Goal: Task Accomplishment & Management: Manage account settings

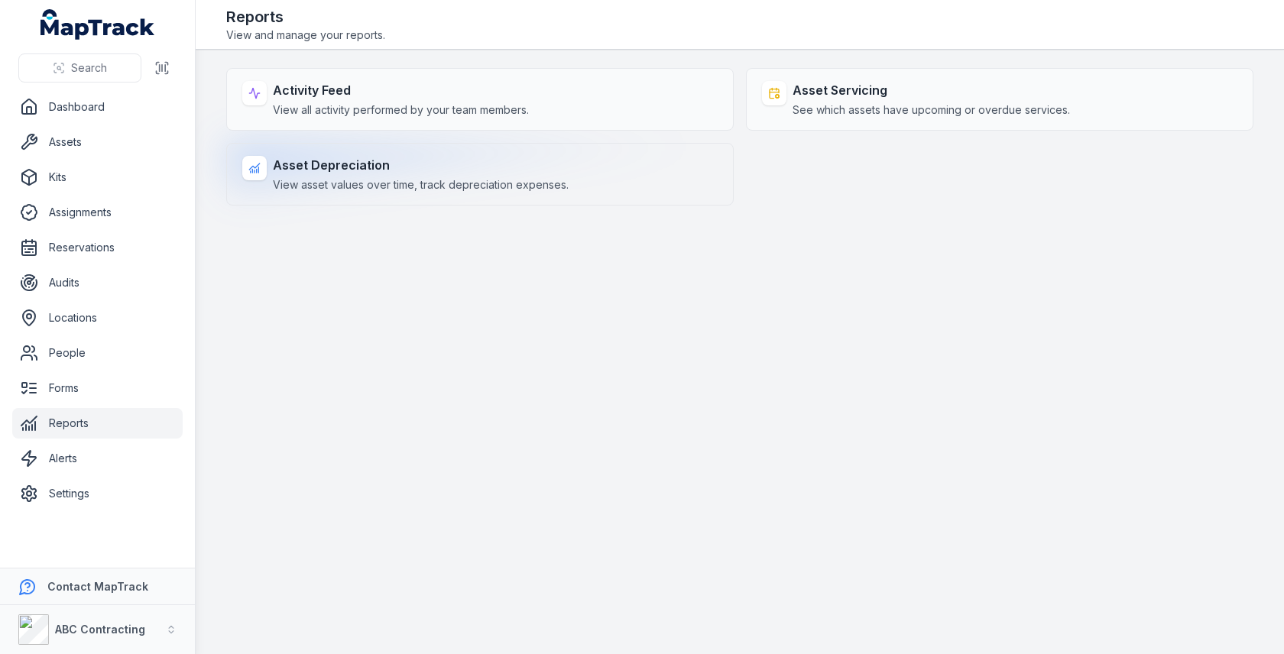
click at [476, 170] on strong "Asset Depreciation" at bounding box center [421, 165] width 296 height 18
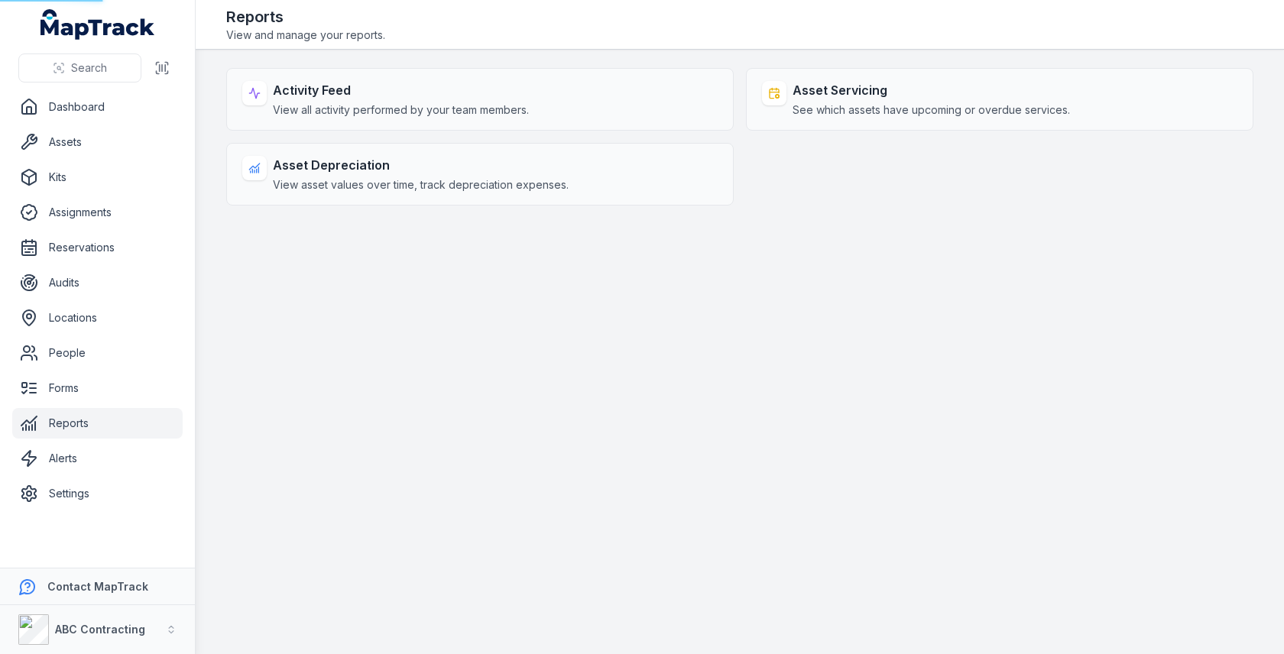
click at [581, 304] on main "Activity Feed View all activity performed by your team members. Asset Servicing…" at bounding box center [740, 352] width 1089 height 605
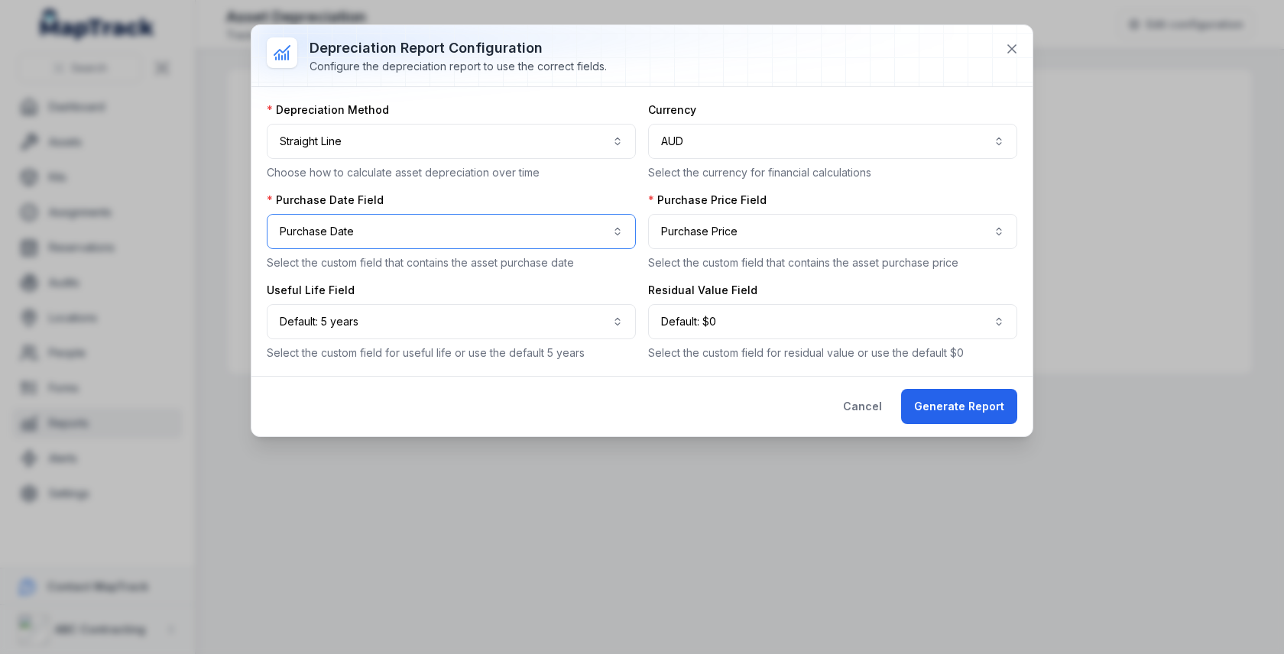
click at [464, 238] on button "**********" at bounding box center [451, 231] width 369 height 35
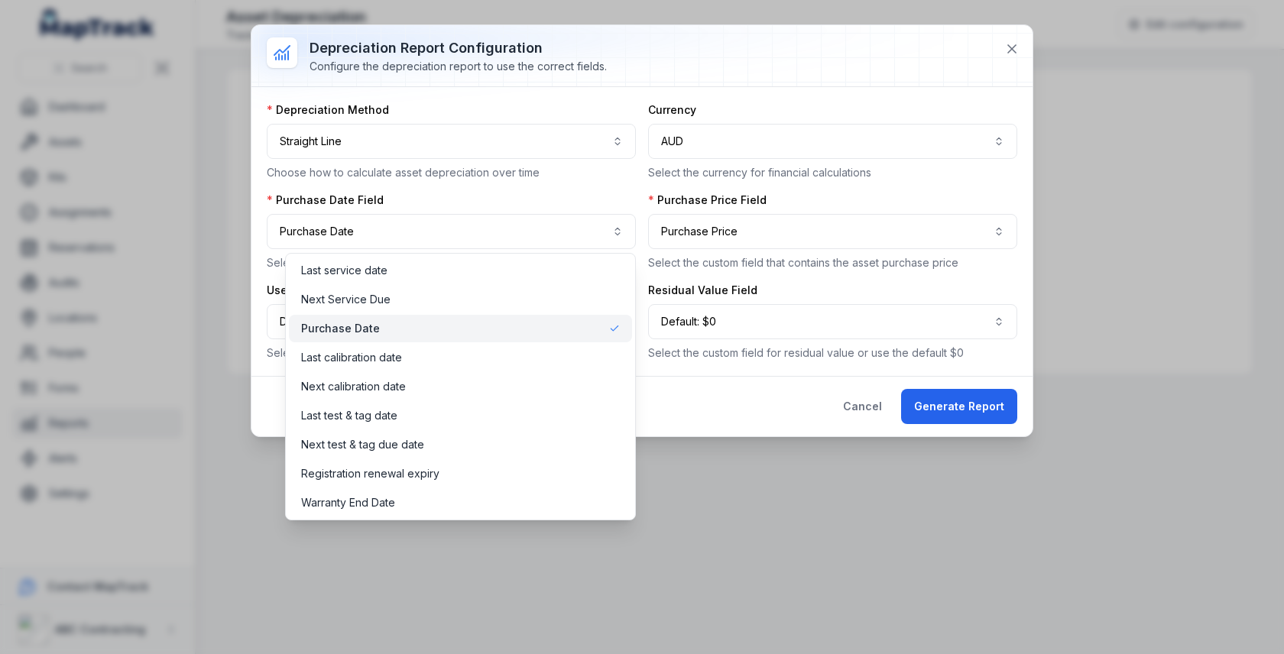
click at [744, 225] on div "**********" at bounding box center [642, 231] width 751 height 258
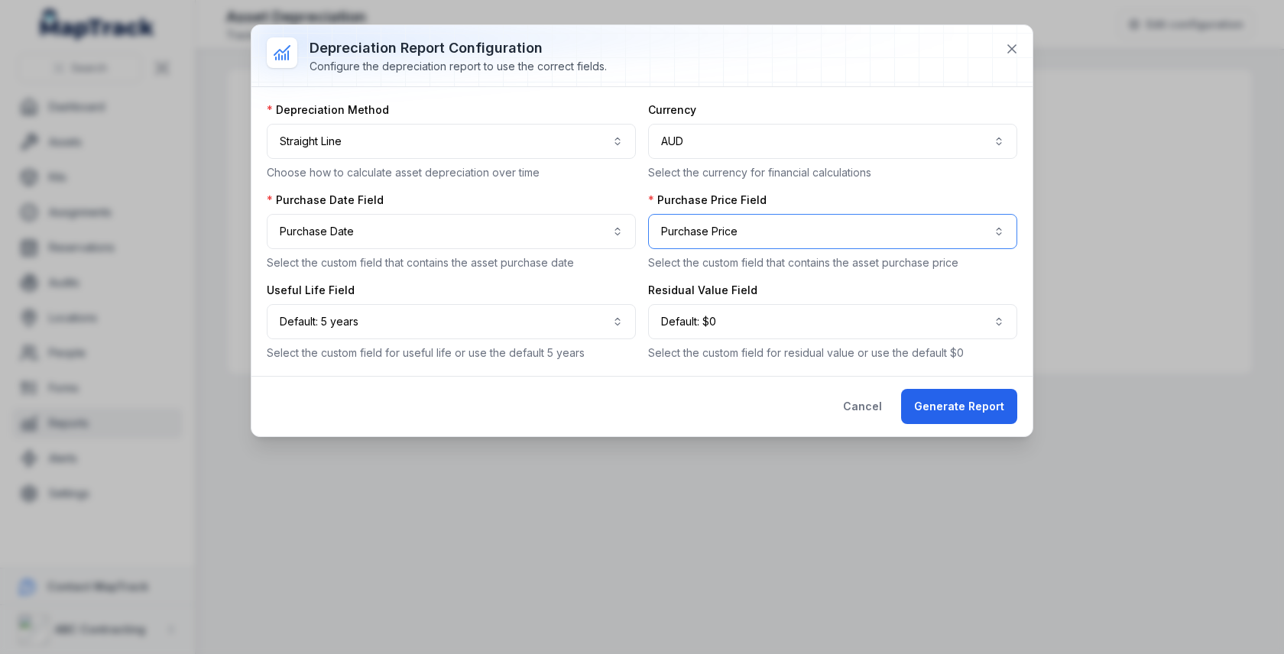
click at [744, 228] on button "**********" at bounding box center [832, 231] width 369 height 35
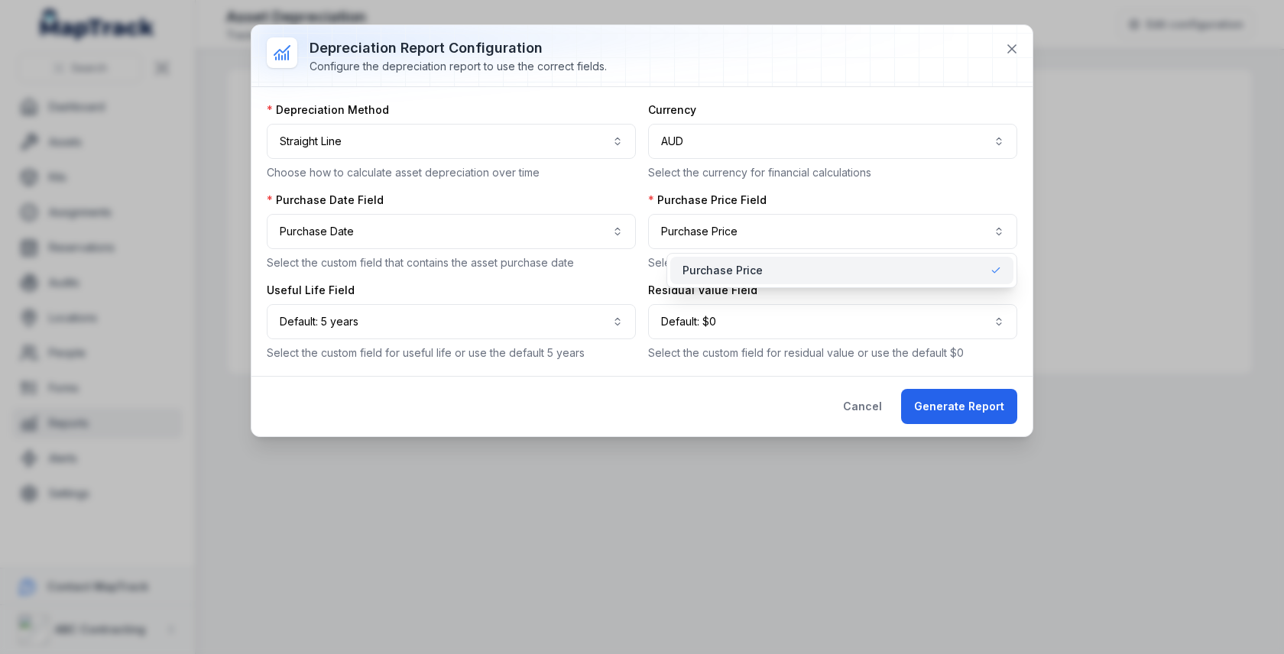
click at [790, 207] on div "**********" at bounding box center [832, 232] width 369 height 78
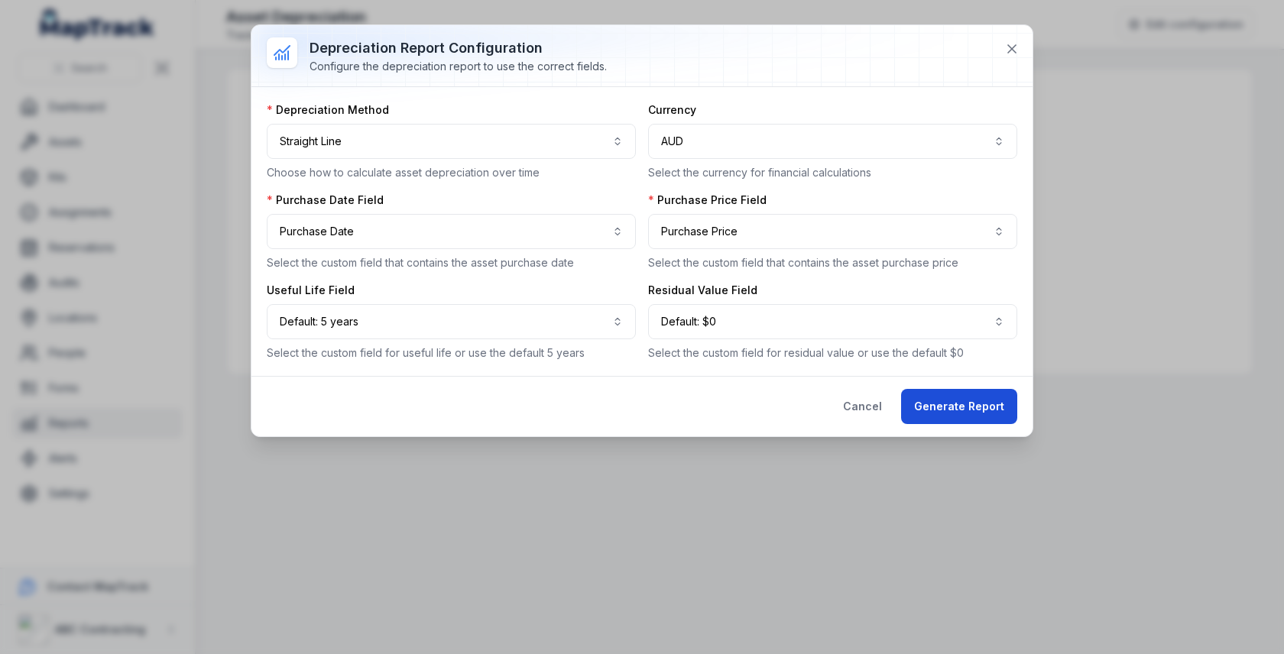
click at [958, 400] on button "Generate Report" at bounding box center [959, 406] width 116 height 35
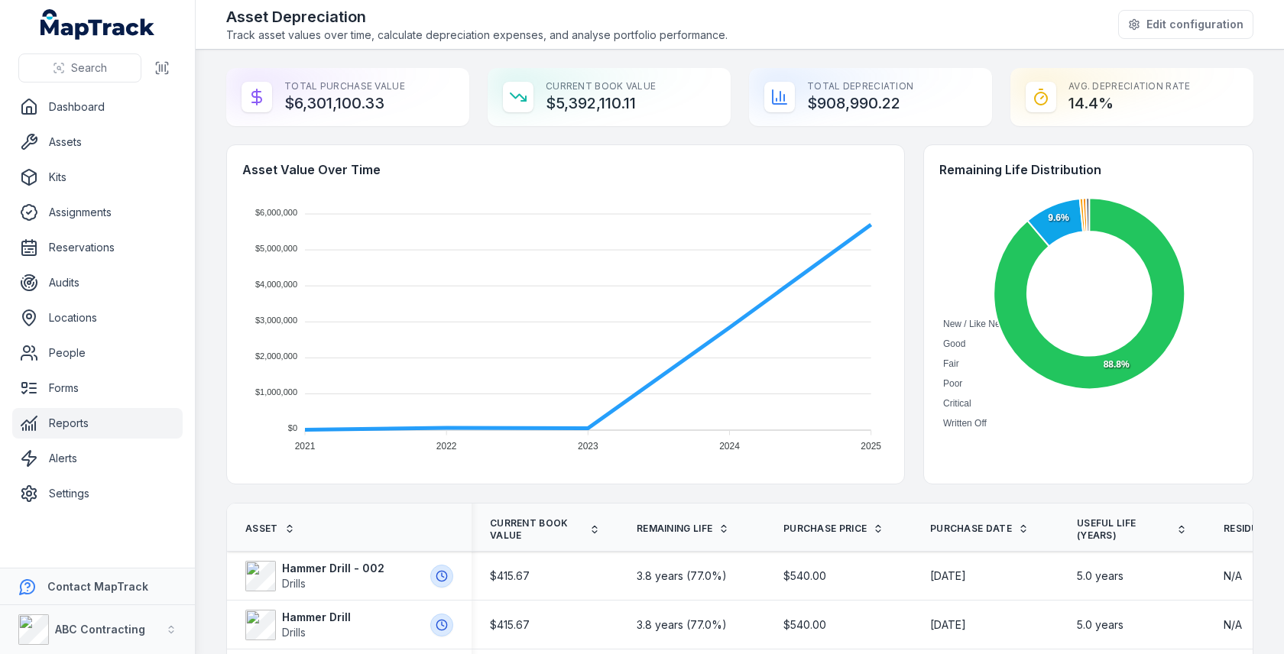
click at [390, 106] on div "Total Purchase Value $6,301,100.33" at bounding box center [347, 97] width 243 height 58
click at [380, 93] on div at bounding box center [380, 93] width 0 height 0
click at [613, 92] on div "Current Book Value $5,392,110.11" at bounding box center [609, 97] width 243 height 58
click at [817, 87] on div "Total Depreciation $908,990.22" at bounding box center [870, 97] width 243 height 58
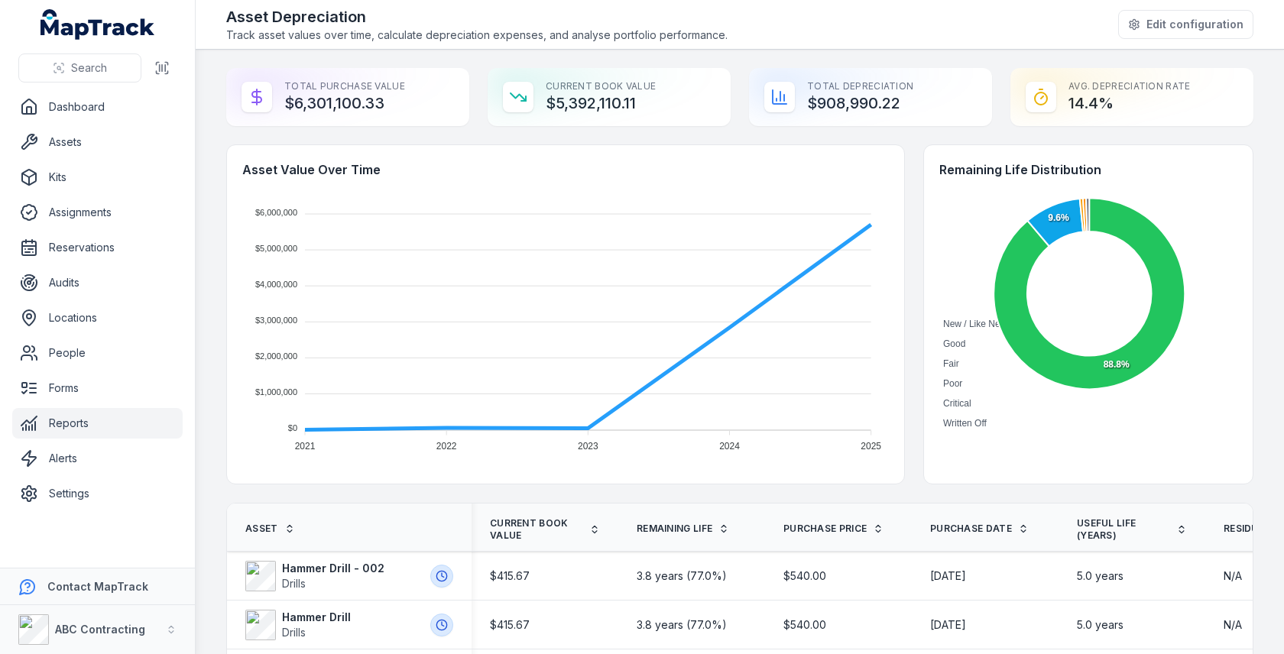
click at [907, 109] on div "Total Depreciation $908,990.22" at bounding box center [870, 97] width 243 height 58
click at [988, 232] on foreignobject "New / Like New Good Fair Poor Critical Written Off" at bounding box center [1089, 312] width 299 height 242
click at [914, 302] on div "Asset Value Over Time $6,000,000 $6,000,000 $5,000,000 $5,000,000 $4,000,000 $4…" at bounding box center [740, 314] width 1028 height 340
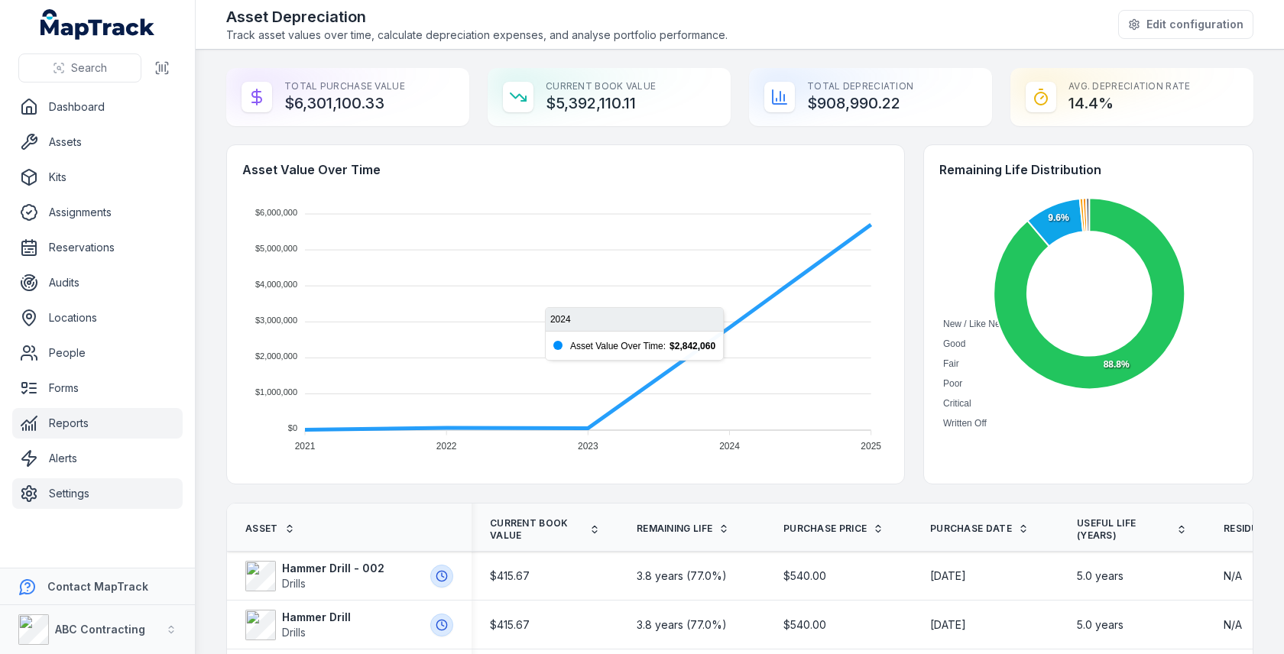
click at [102, 482] on link "Settings" at bounding box center [97, 494] width 170 height 31
click at [230, 307] on div "Asset Value Over Time $6,000,000 $6,000,000 $5,000,000 $5,000,000 $4,000,000 $4…" at bounding box center [565, 315] width 677 height 340
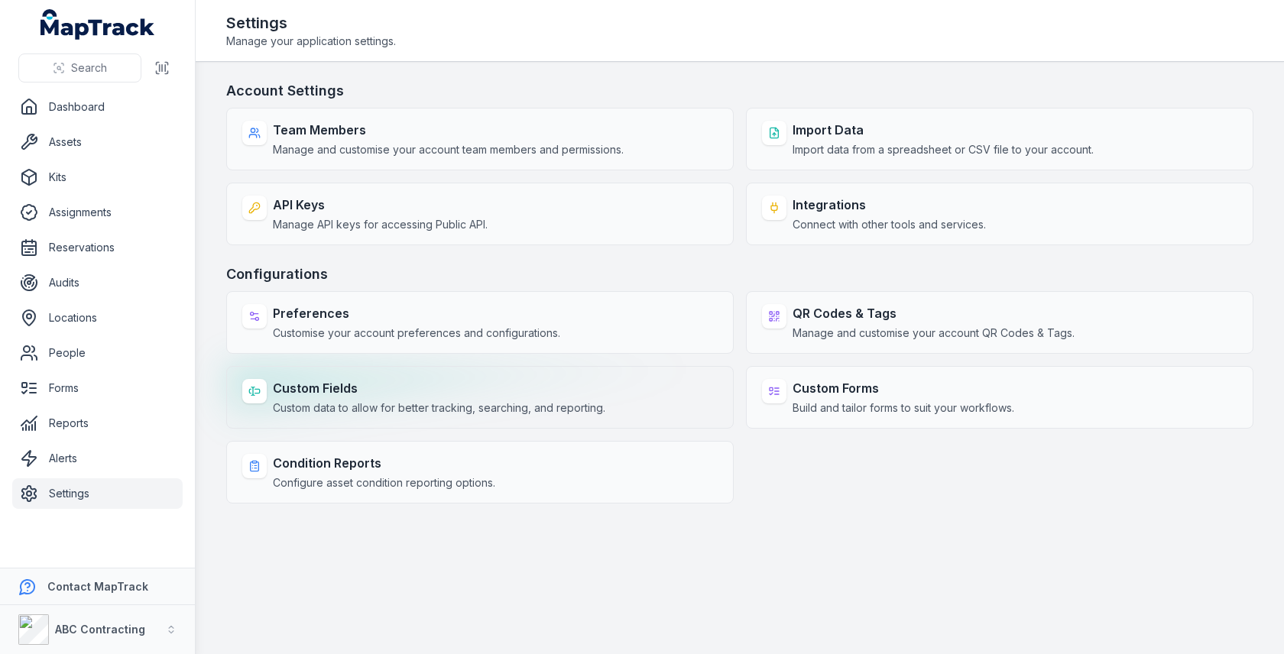
click at [349, 385] on strong "Custom Fields" at bounding box center [439, 388] width 333 height 18
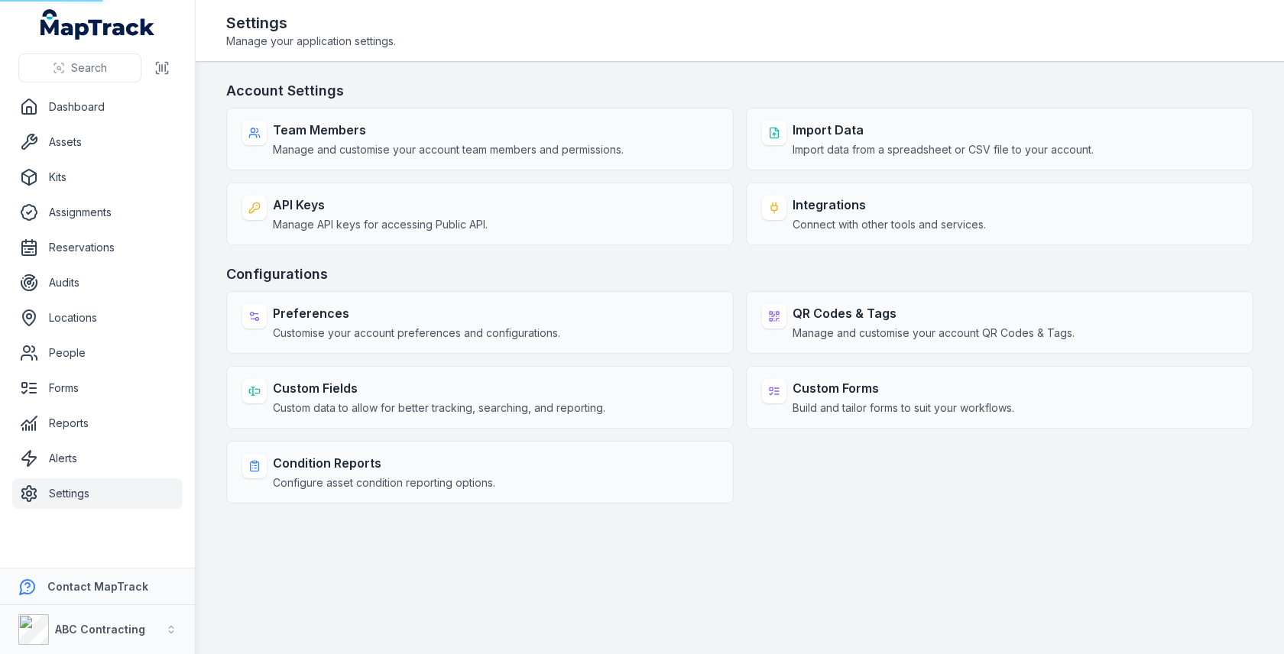
click at [562, 260] on div "Account Settings Team Members Manage and customise your account team members an…" at bounding box center [740, 292] width 1028 height 424
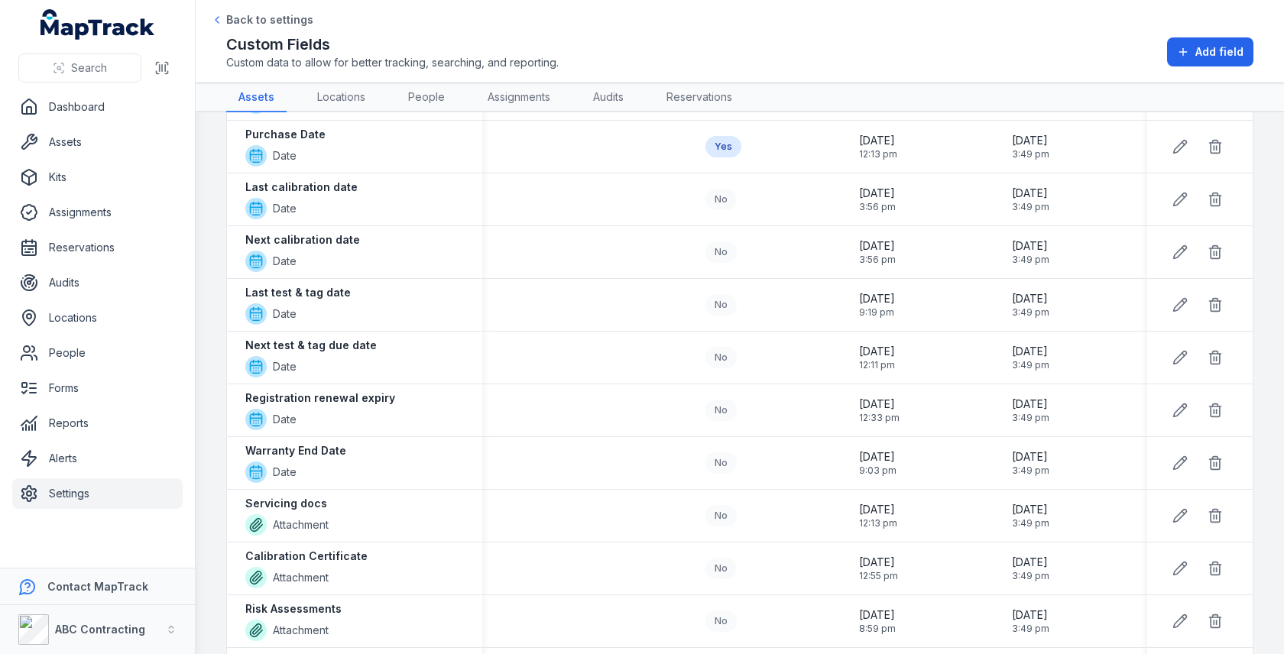
scroll to position [735, 0]
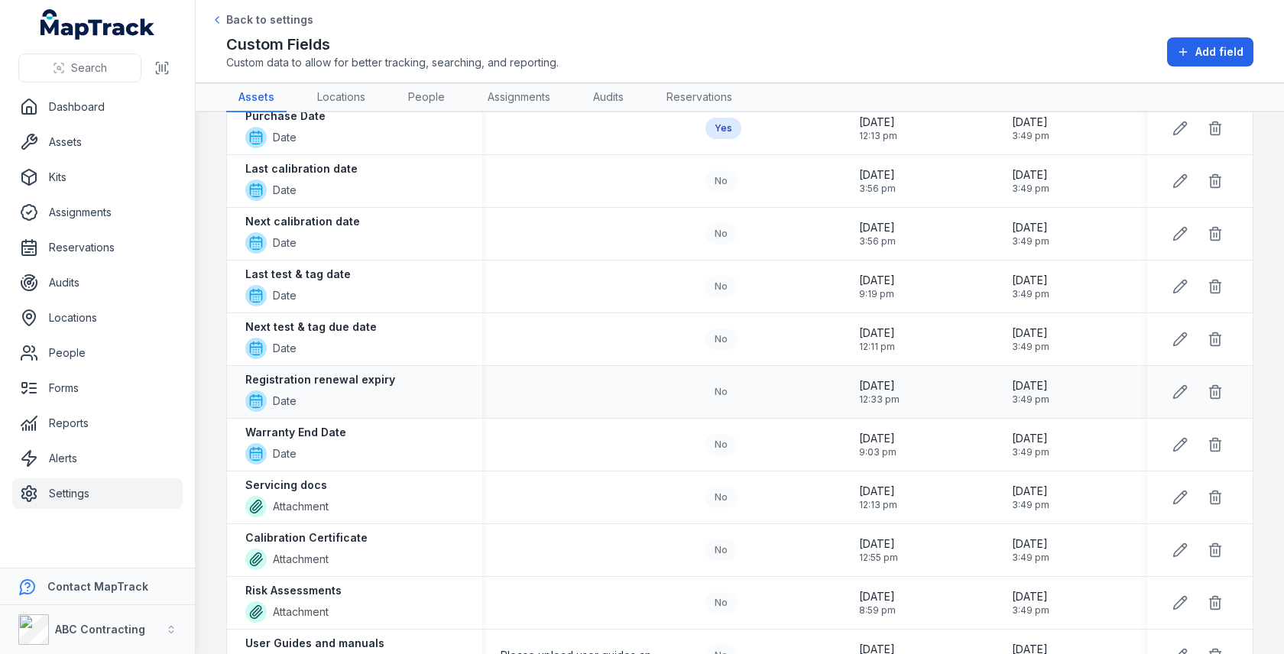
click at [337, 372] on strong "Registration renewal expiry" at bounding box center [320, 379] width 150 height 15
click at [388, 378] on div "Registration renewal expiry Date" at bounding box center [354, 392] width 219 height 40
drag, startPoint x: 398, startPoint y: 378, endPoint x: 246, endPoint y: 375, distance: 151.4
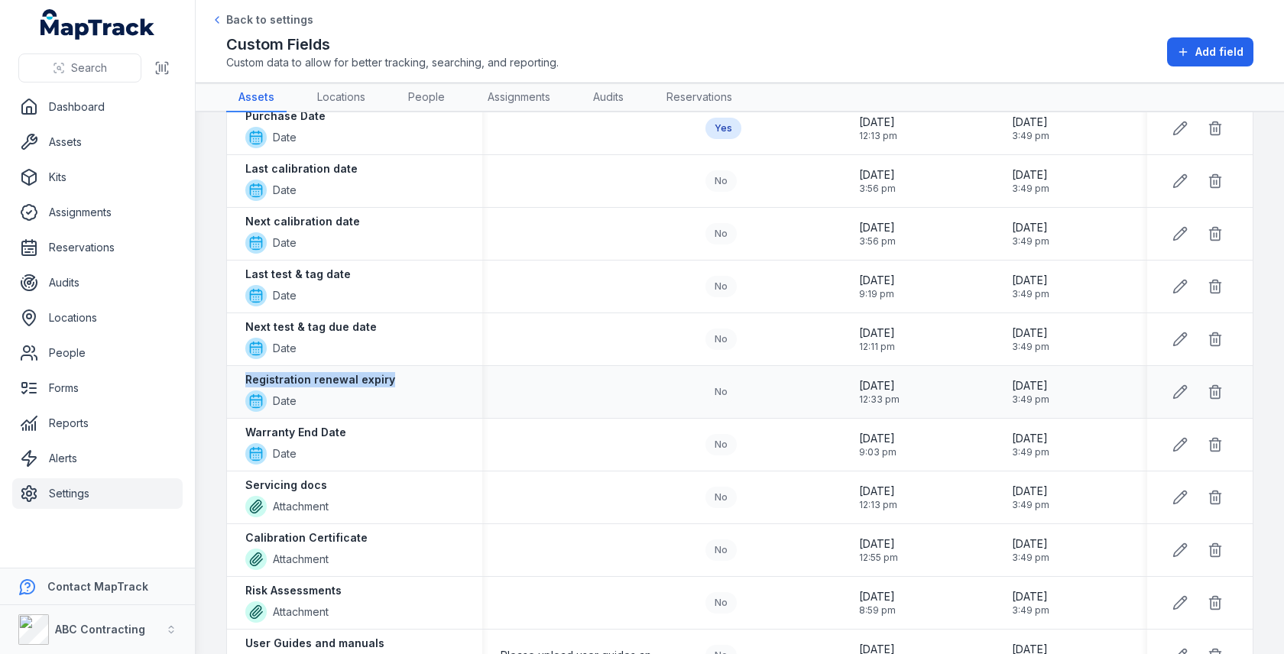
click at [246, 375] on div "Registration renewal expiry Date" at bounding box center [354, 392] width 219 height 40
click at [333, 372] on strong "Registration renewal expiry" at bounding box center [320, 379] width 150 height 15
click at [344, 313] on div "Next test & tag due date Date" at bounding box center [354, 339] width 255 height 52
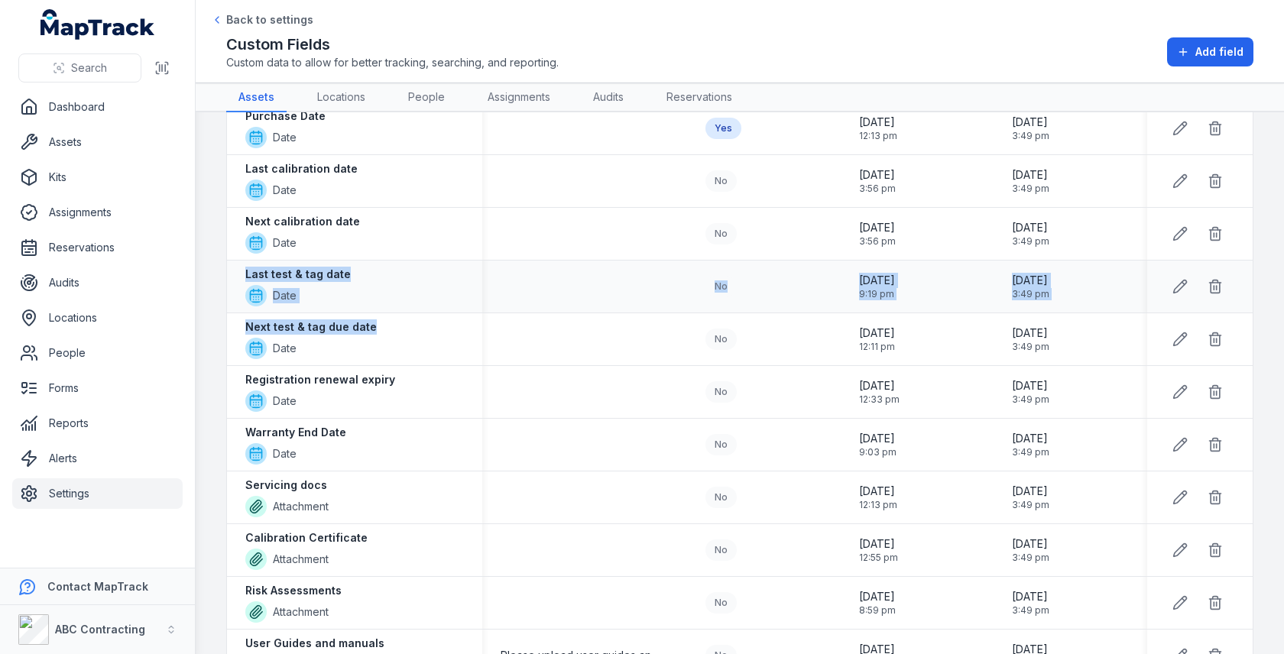
drag, startPoint x: 372, startPoint y: 320, endPoint x: 239, endPoint y: 256, distance: 147.0
click at [239, 256] on tbody "Status Multiple Option No [DATE] 11:52 am [DATE] 9:01 pm Asset Number Text No […" at bounding box center [740, 452] width 1026 height 1966
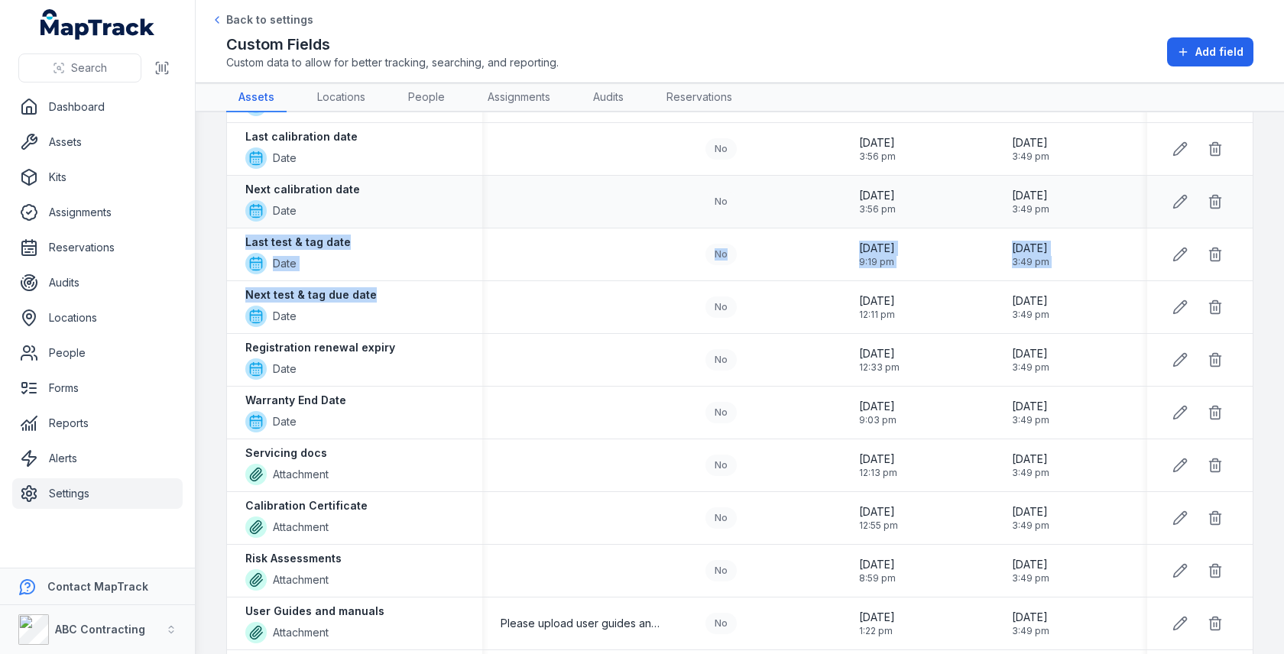
scroll to position [826, 0]
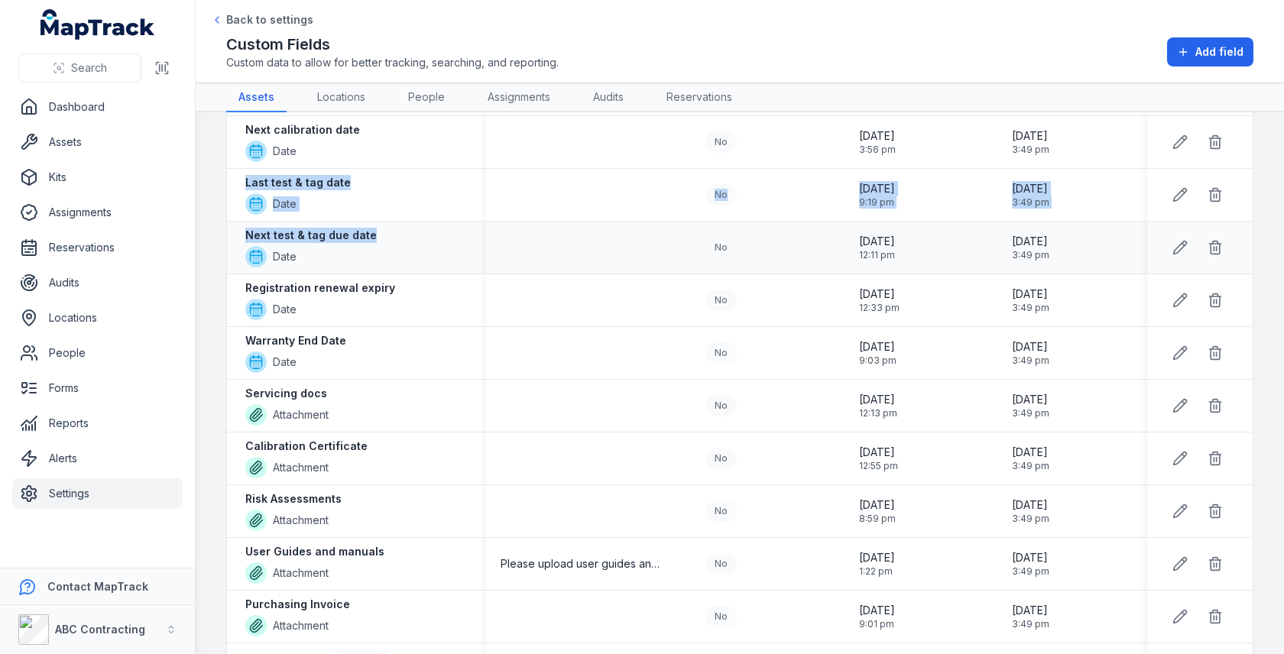
click at [366, 234] on strong "Next test & tag due date" at bounding box center [311, 235] width 132 height 15
click at [403, 175] on div "Last test & tag date Date" at bounding box center [354, 195] width 219 height 40
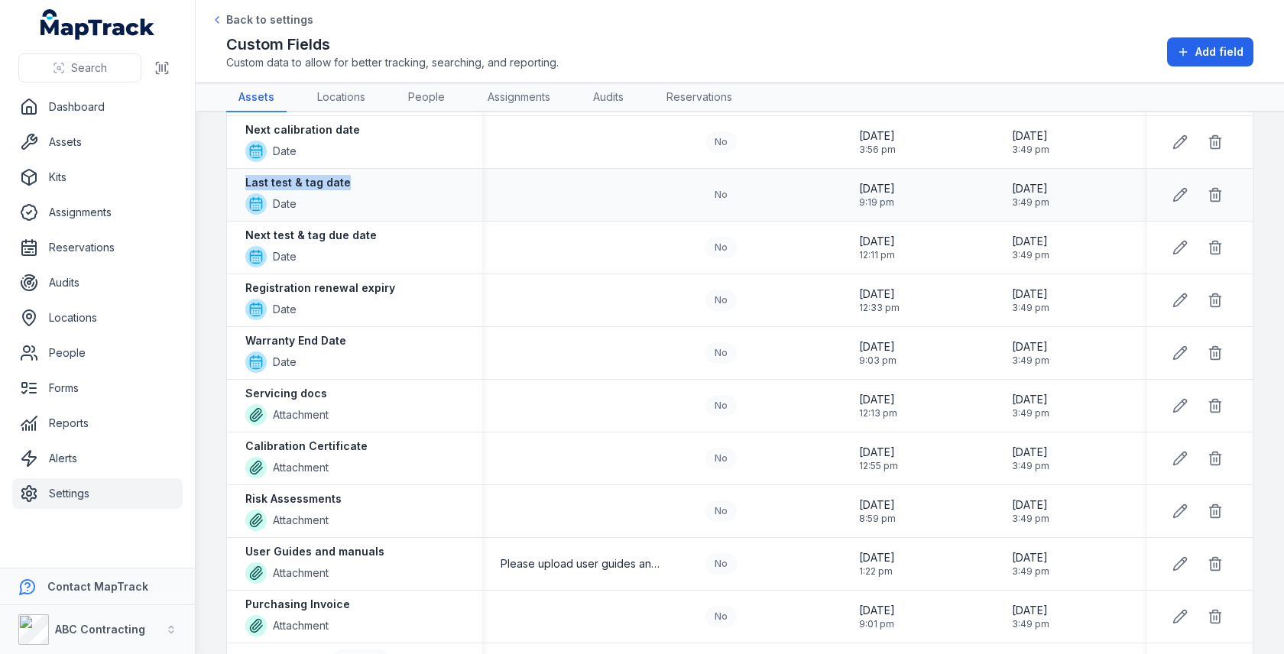
click at [403, 175] on div "Last test & tag date Date" at bounding box center [354, 195] width 219 height 40
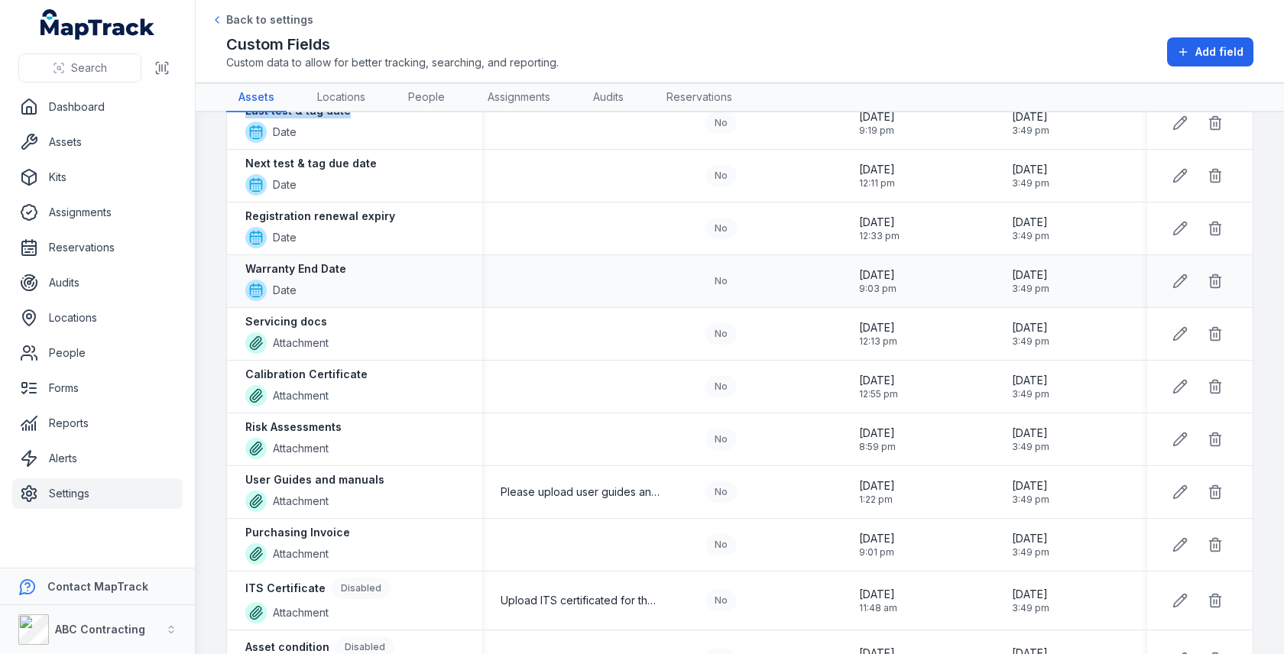
scroll to position [901, 0]
drag, startPoint x: 248, startPoint y: 307, endPoint x: 398, endPoint y: 508, distance: 249.7
click at [398, 508] on tbody "Status Multiple Option No [DATE] 11:52 am [DATE] 9:01 pm Asset Number Text No […" at bounding box center [740, 286] width 1026 height 1966
click at [410, 261] on div "Warranty End Date Date" at bounding box center [354, 279] width 219 height 40
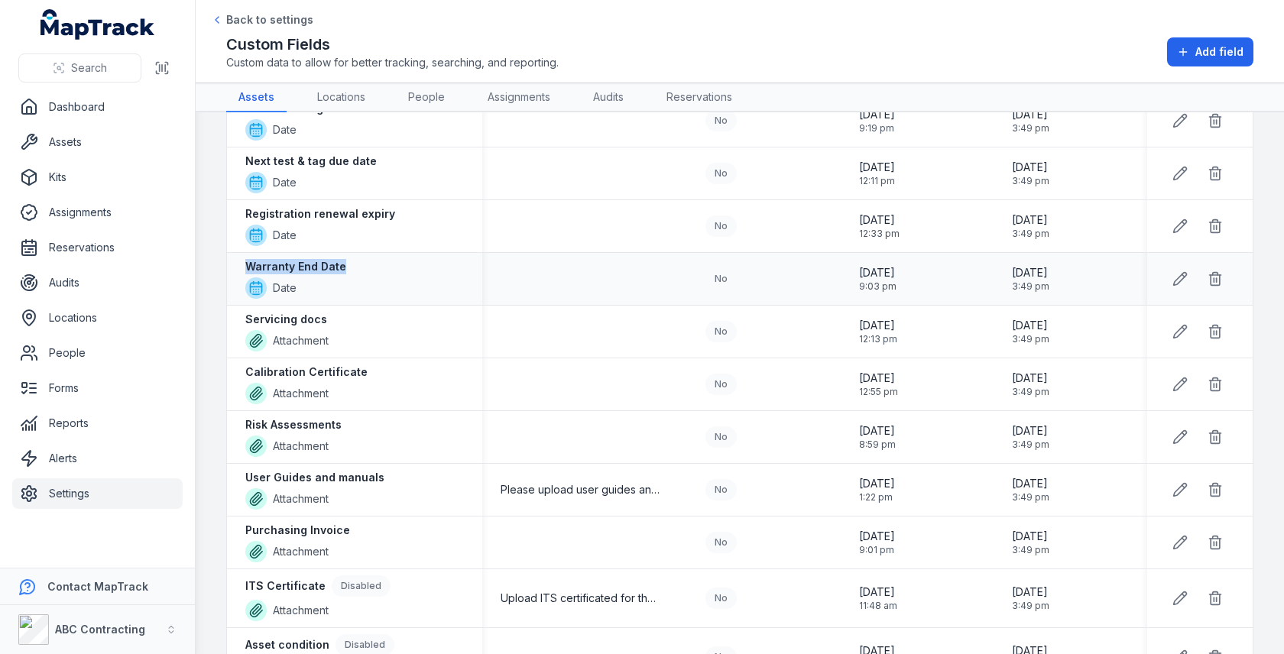
click at [410, 261] on div "Warranty End Date Date" at bounding box center [354, 279] width 219 height 40
click at [461, 264] on div "Warranty End Date Date" at bounding box center [354, 279] width 219 height 40
click at [450, 211] on div "Registration renewal expiry Date" at bounding box center [354, 226] width 219 height 40
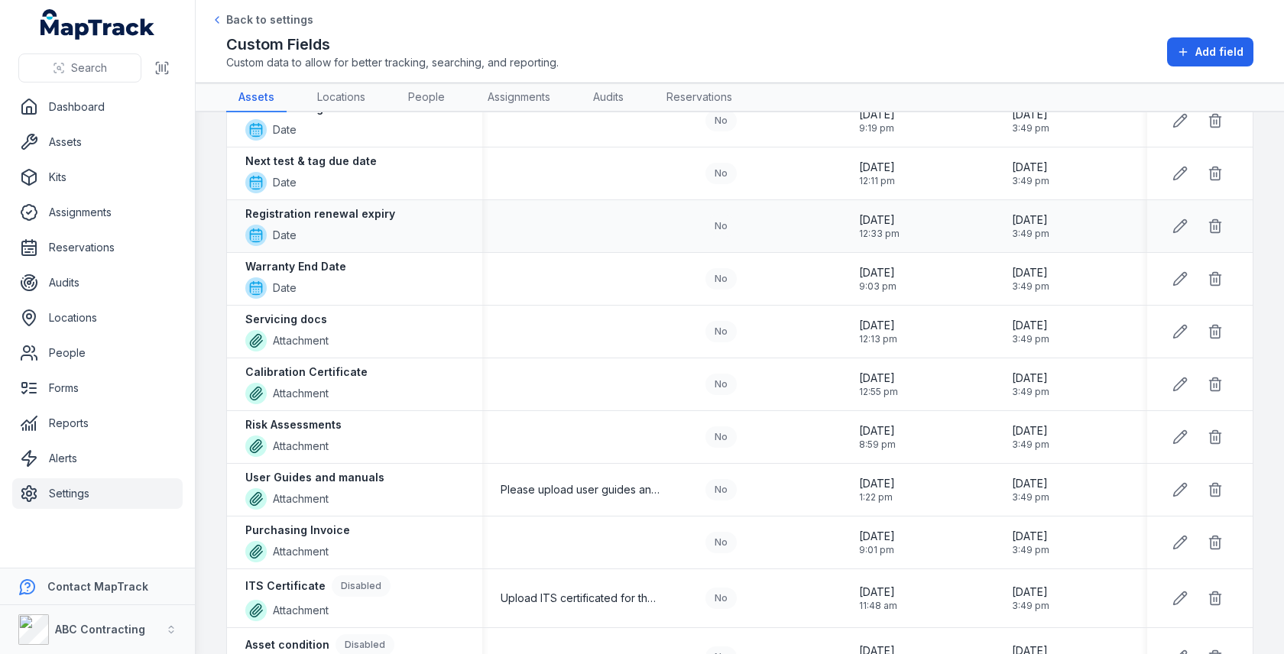
click at [552, 239] on td at bounding box center [584, 226] width 205 height 53
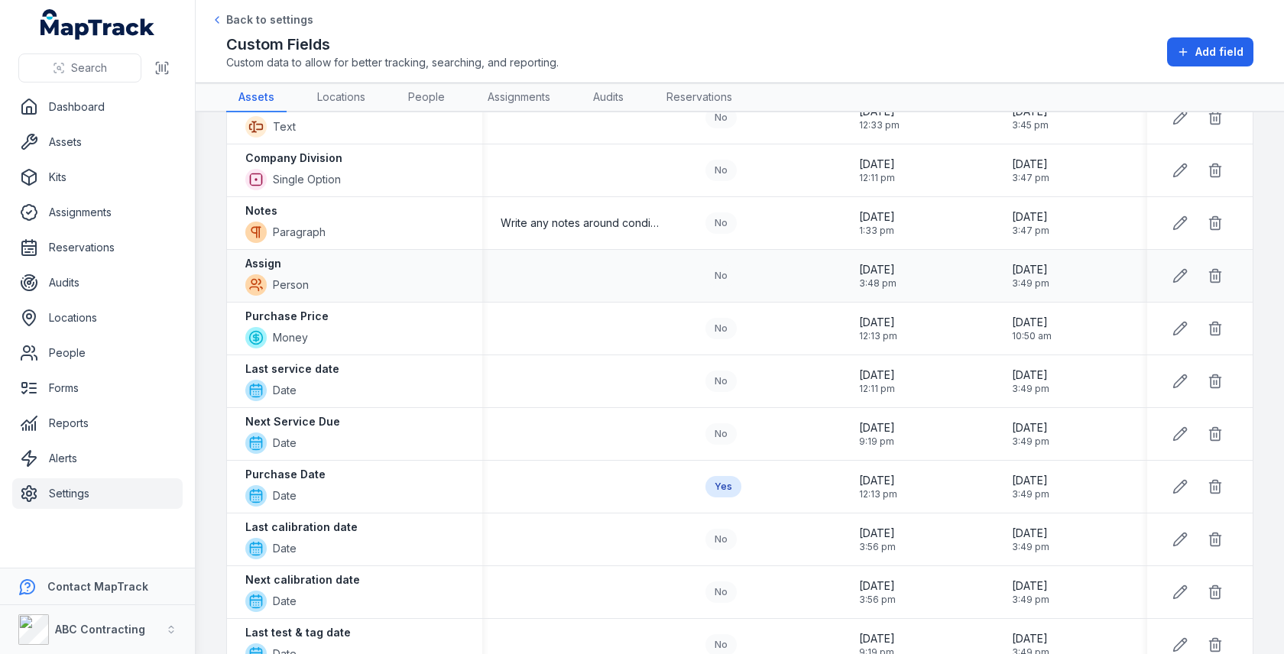
scroll to position [382, 0]
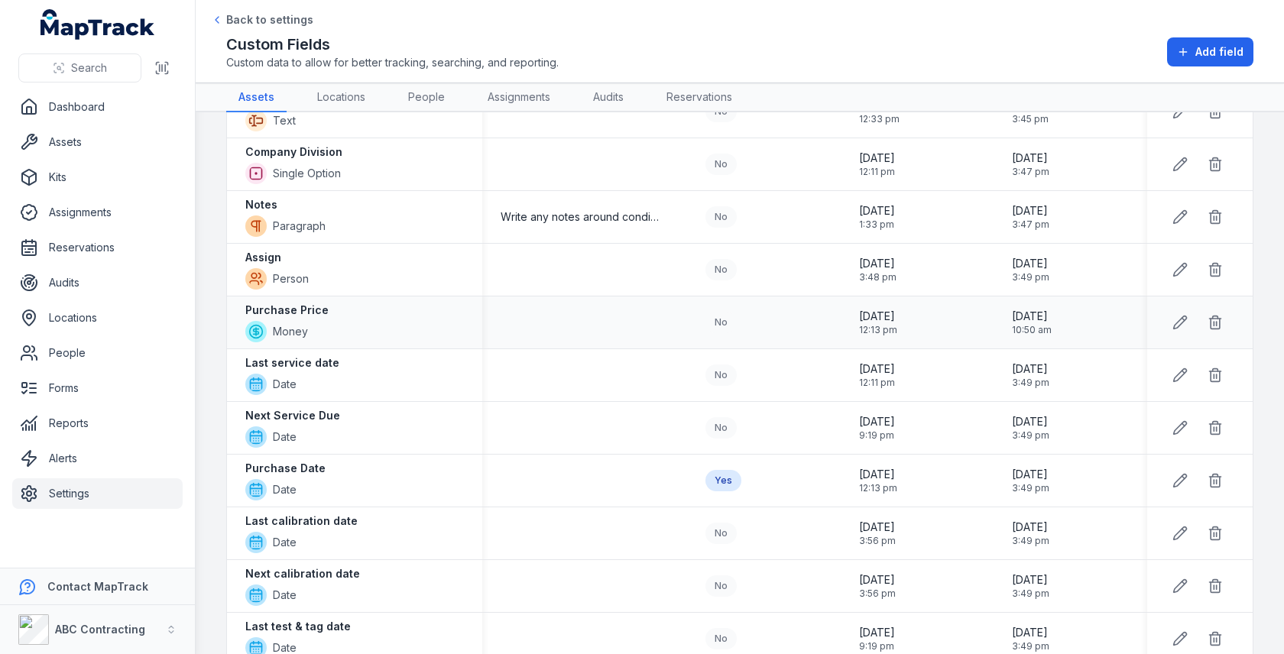
click at [322, 308] on strong "Purchase Price" at bounding box center [286, 310] width 83 height 15
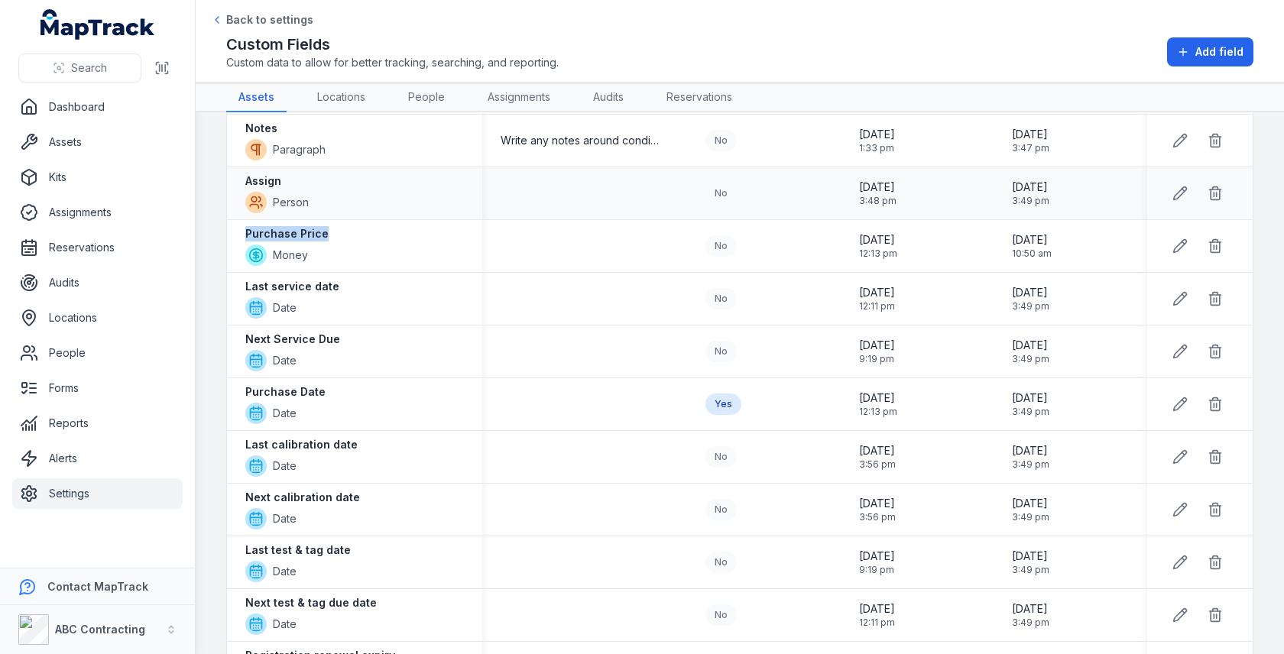
scroll to position [462, 0]
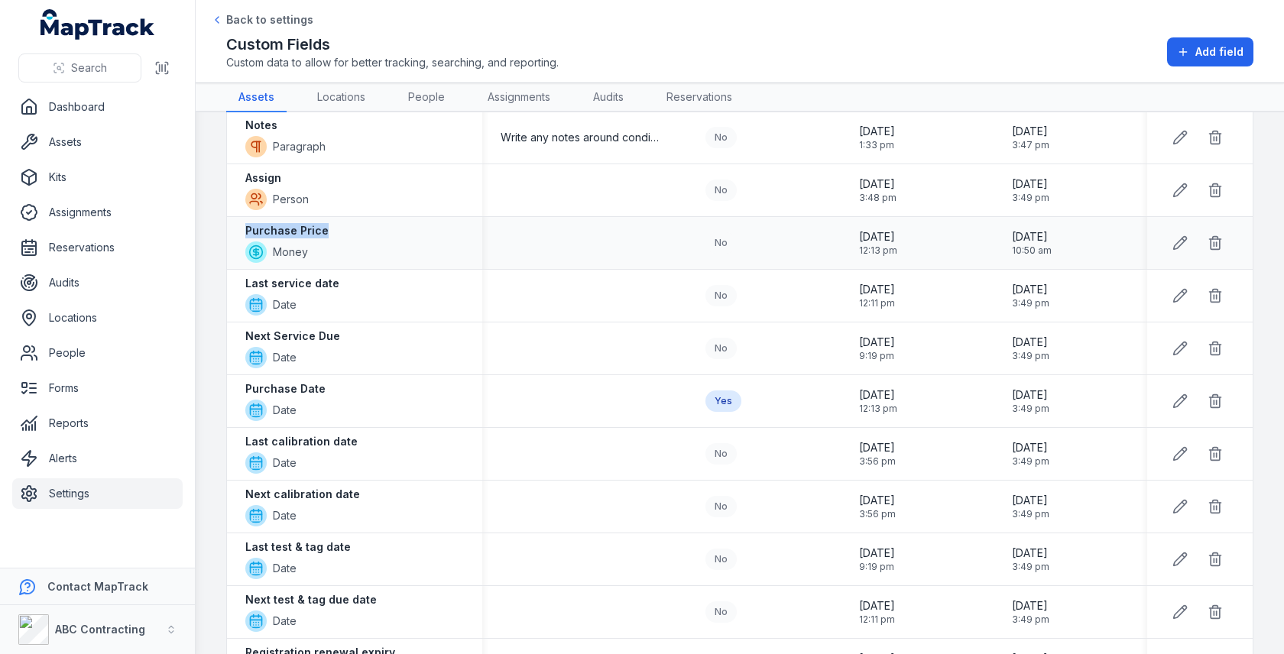
click at [330, 233] on div "Purchase Price Money" at bounding box center [354, 243] width 219 height 40
click at [352, 227] on div "Purchase Price Money" at bounding box center [354, 243] width 219 height 40
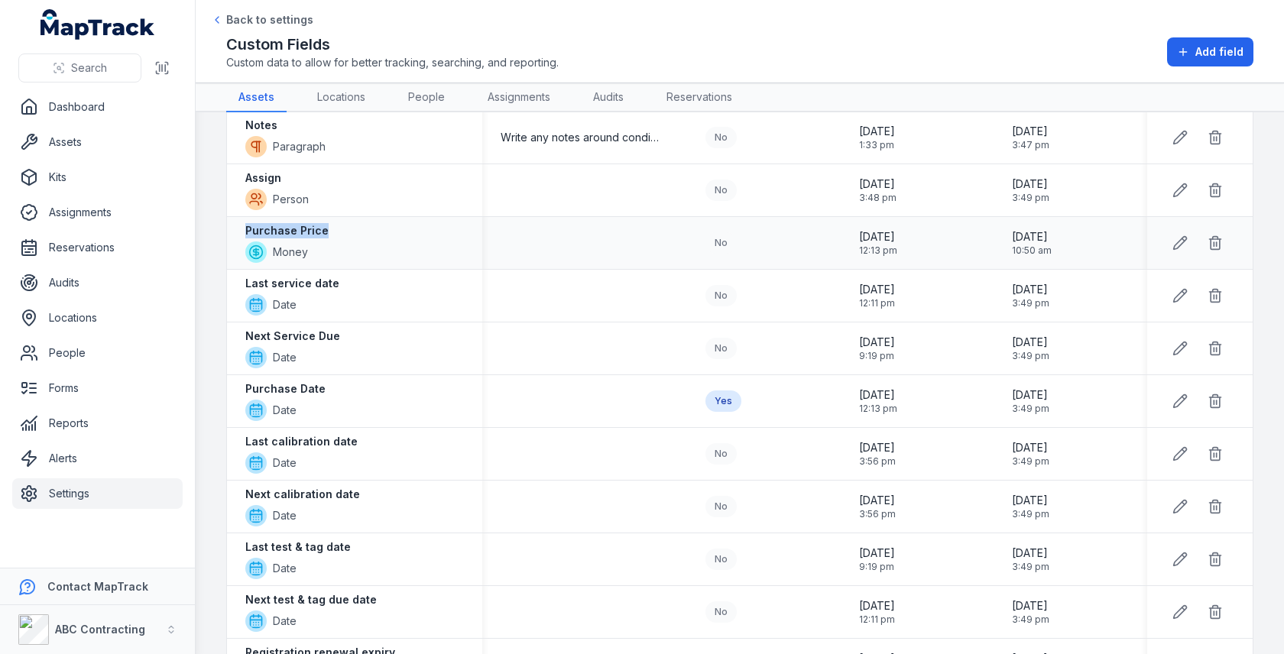
click at [372, 228] on div "Purchase Price Money" at bounding box center [354, 243] width 219 height 40
click at [372, 226] on div "Purchase Price Money" at bounding box center [354, 243] width 219 height 40
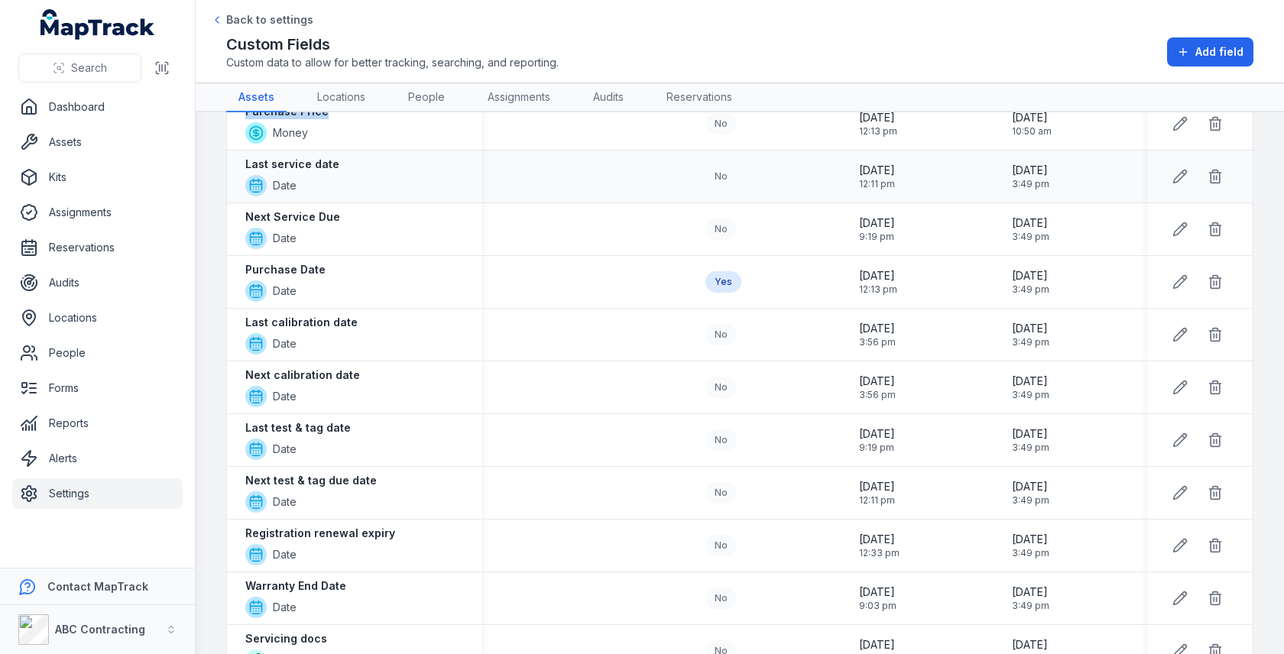
scroll to position [592, 0]
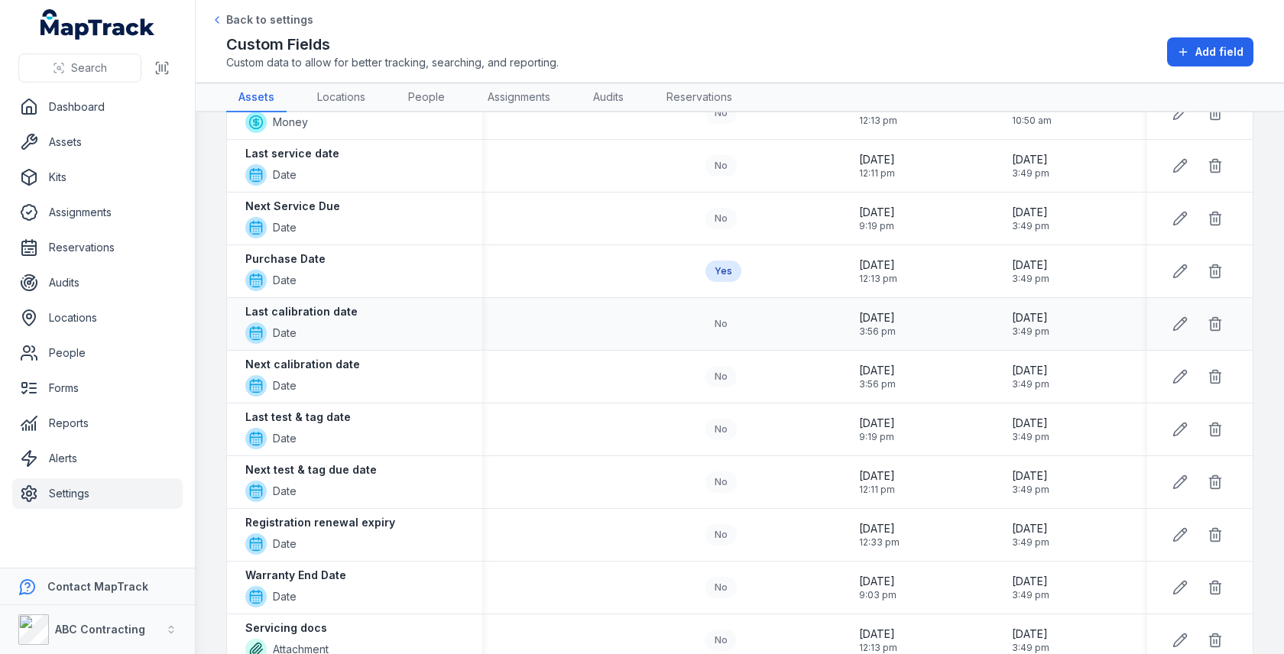
click at [352, 304] on div "Last calibration date Date" at bounding box center [354, 324] width 219 height 40
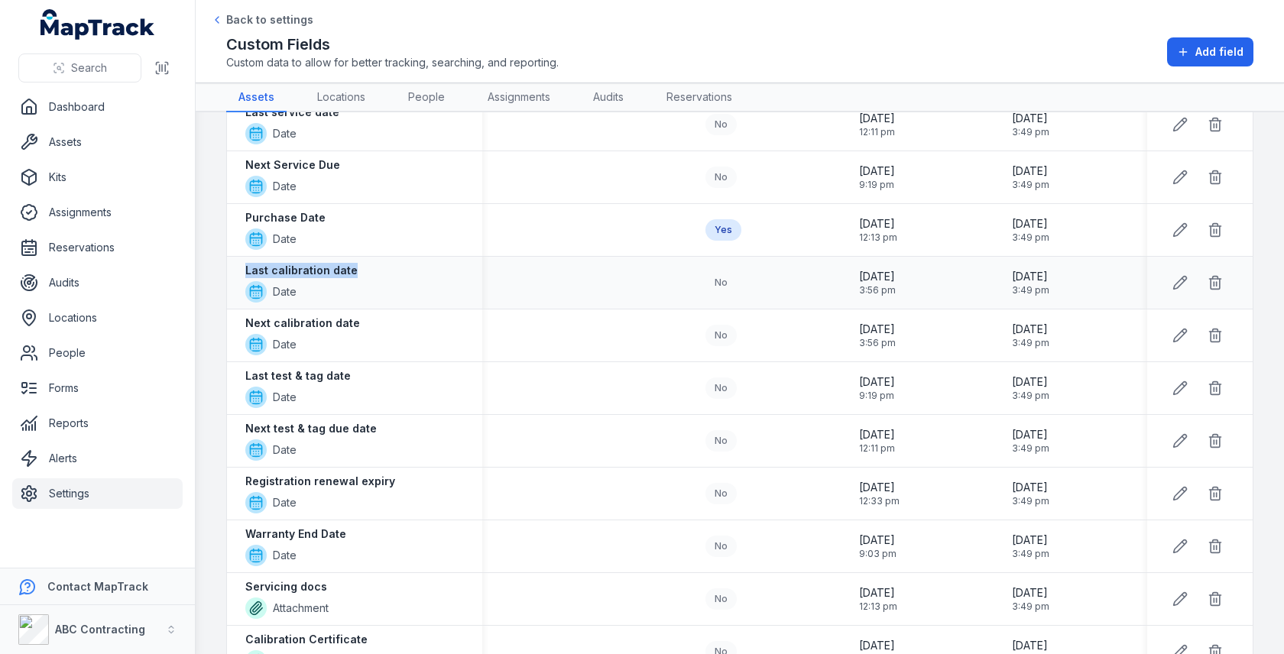
scroll to position [635, 0]
click at [307, 261] on strong "Last calibration date" at bounding box center [301, 268] width 112 height 15
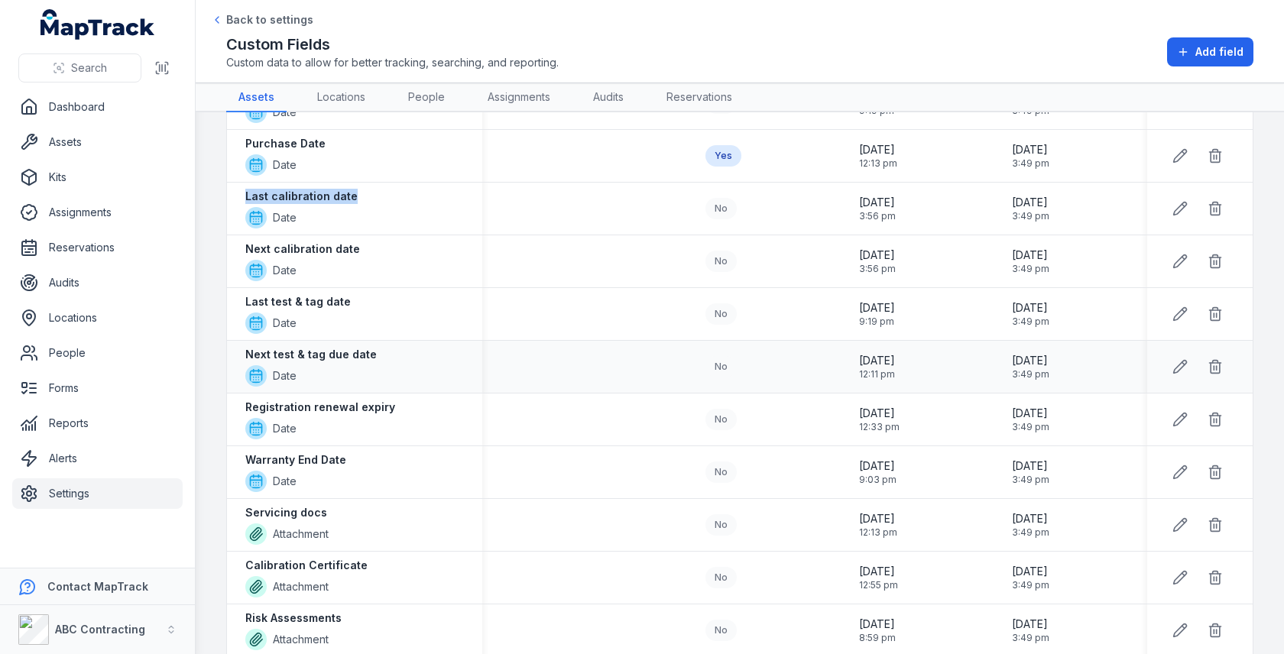
scroll to position [709, 0]
click at [350, 399] on strong "Registration renewal expiry" at bounding box center [320, 405] width 150 height 15
click at [421, 102] on link "People" at bounding box center [426, 97] width 61 height 29
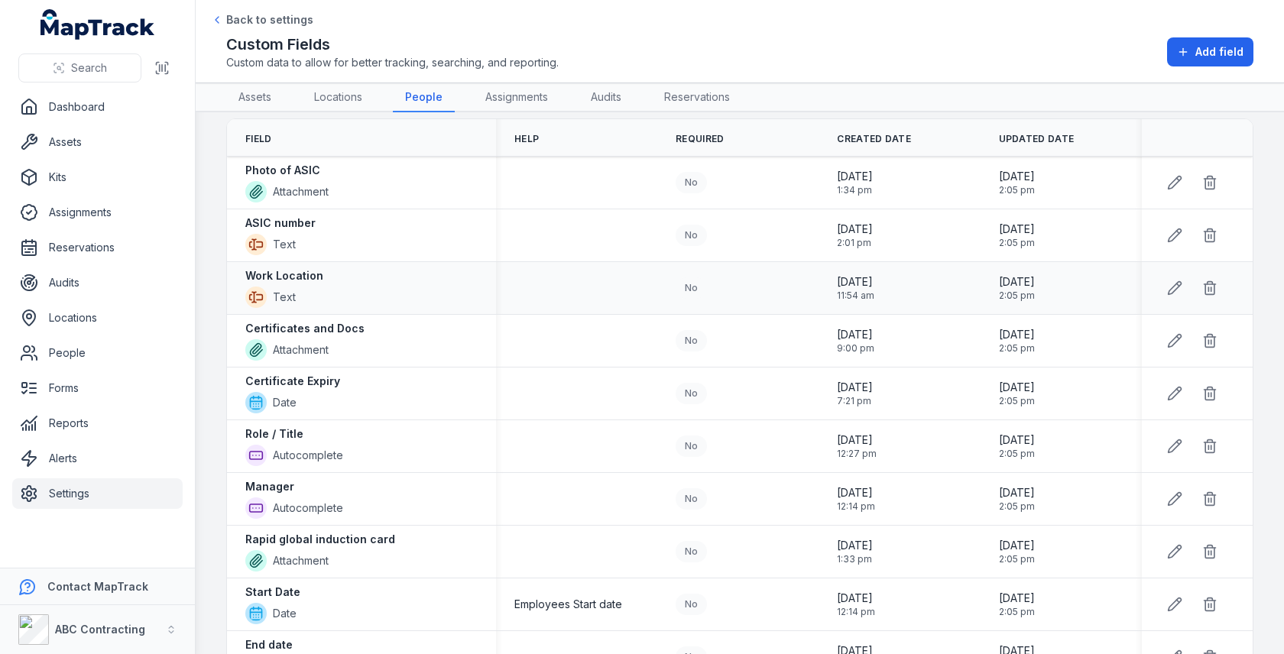
scroll to position [96, 0]
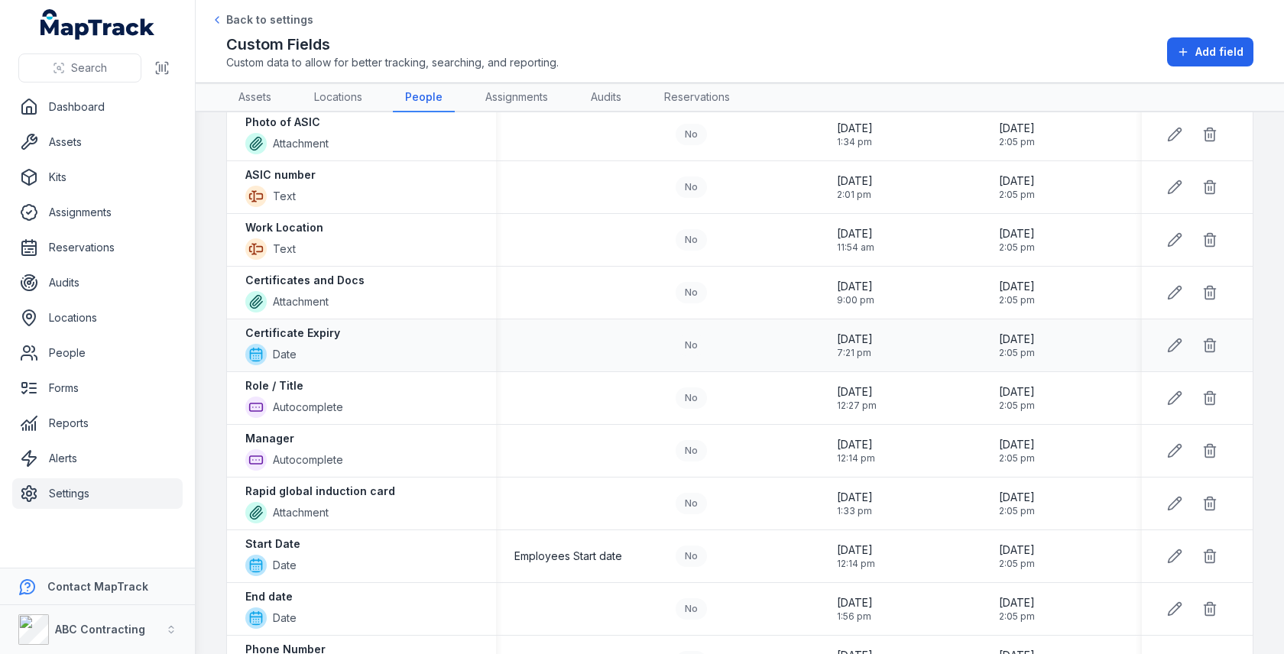
click at [330, 320] on div "Certificate Expiry Date" at bounding box center [361, 346] width 269 height 52
click at [330, 326] on strong "Certificate Expiry" at bounding box center [292, 333] width 95 height 15
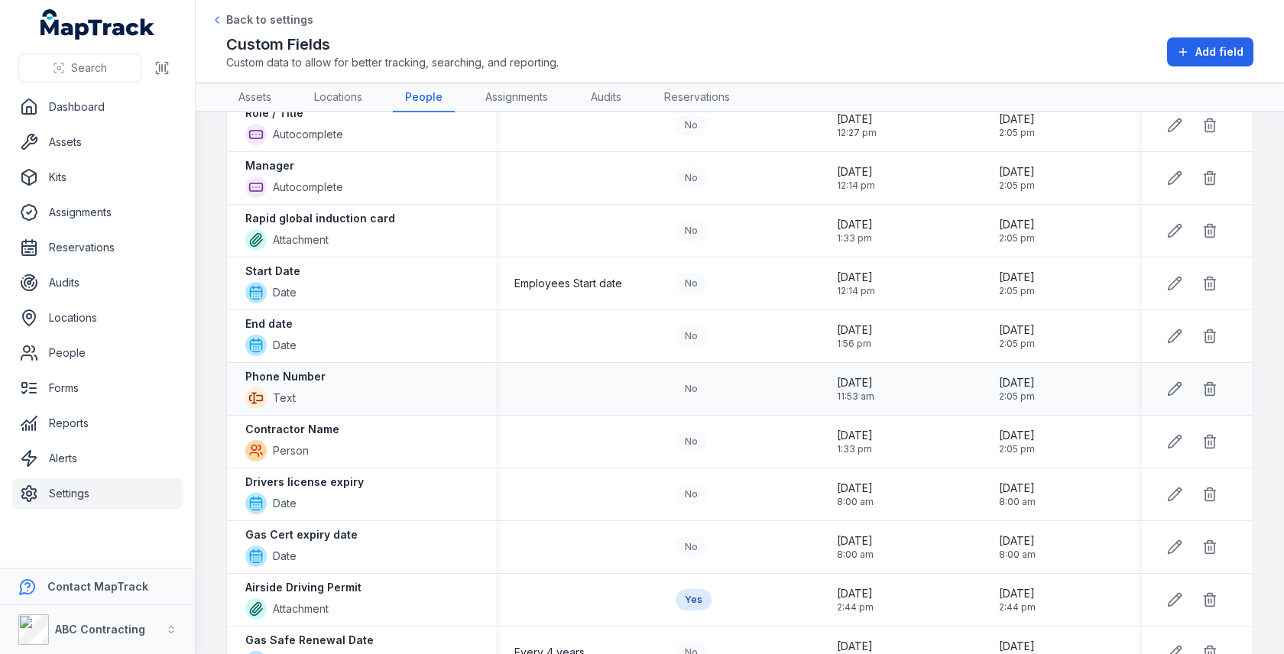
scroll to position [491, 0]
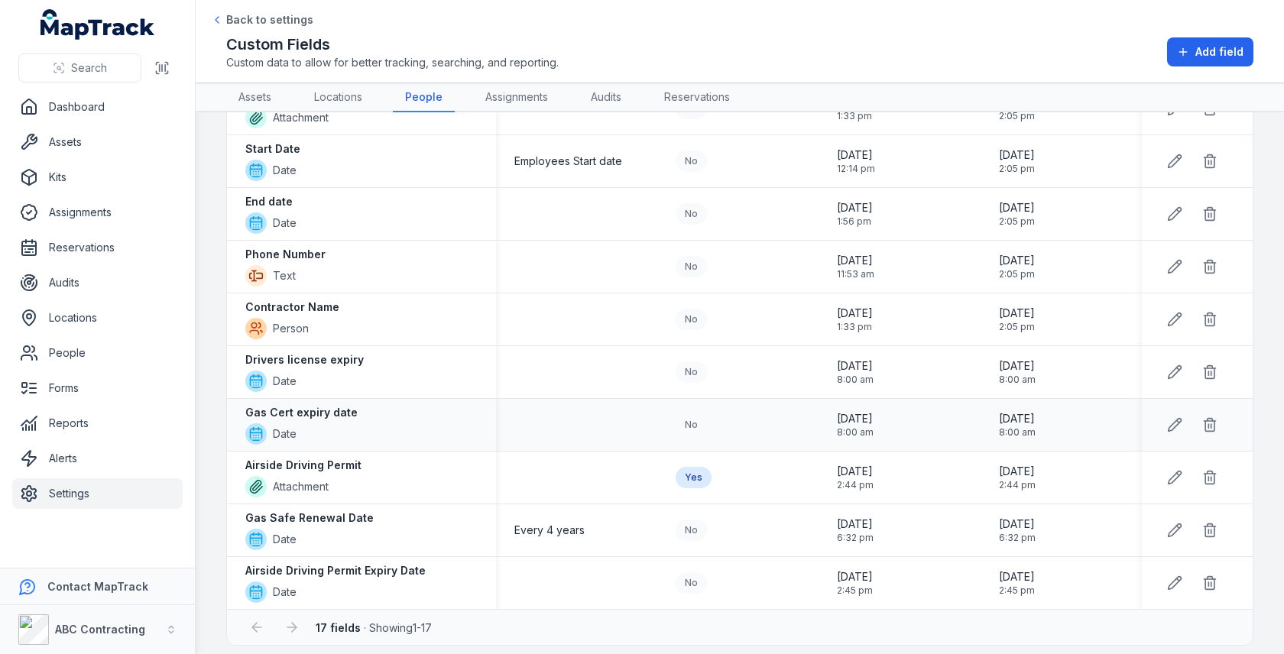
click at [294, 406] on strong "Gas Cert expiry date" at bounding box center [301, 412] width 112 height 15
click at [324, 356] on strong "Drivers license expiry" at bounding box center [304, 359] width 119 height 15
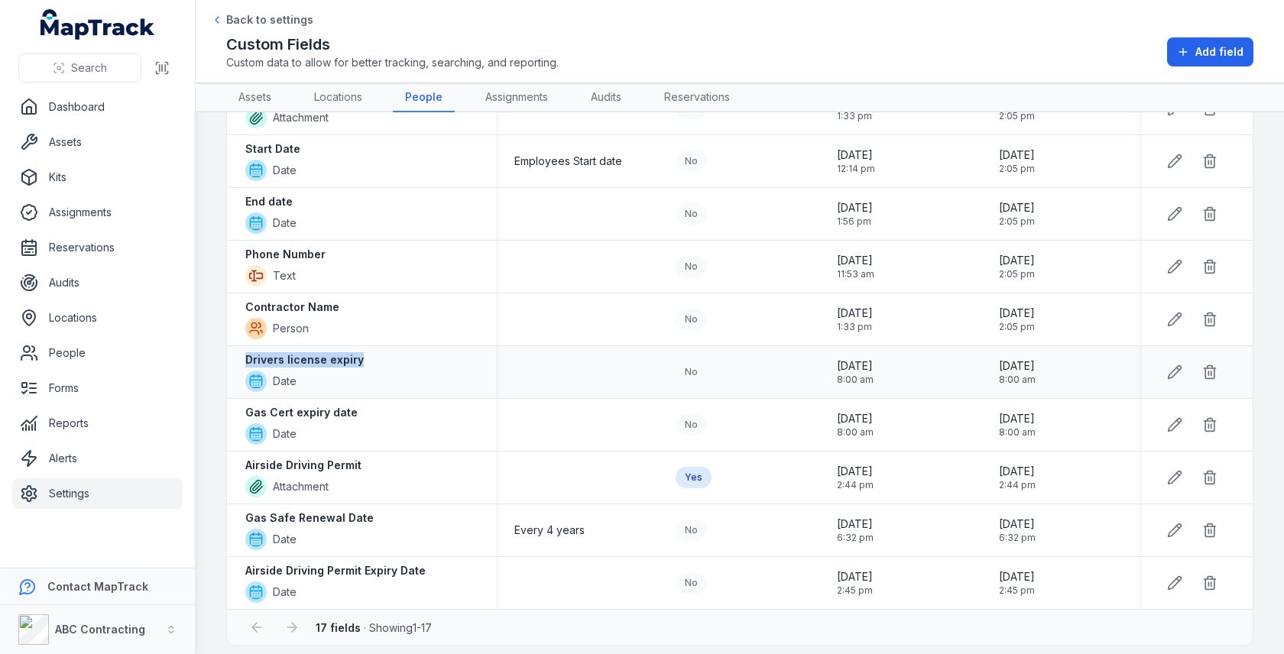
click at [324, 356] on strong "Drivers license expiry" at bounding box center [304, 359] width 119 height 15
click at [356, 511] on strong "Gas Safe Renewal Date" at bounding box center [309, 518] width 128 height 15
click at [359, 557] on div "Airside Driving Permit Expiry Date Date" at bounding box center [361, 583] width 269 height 52
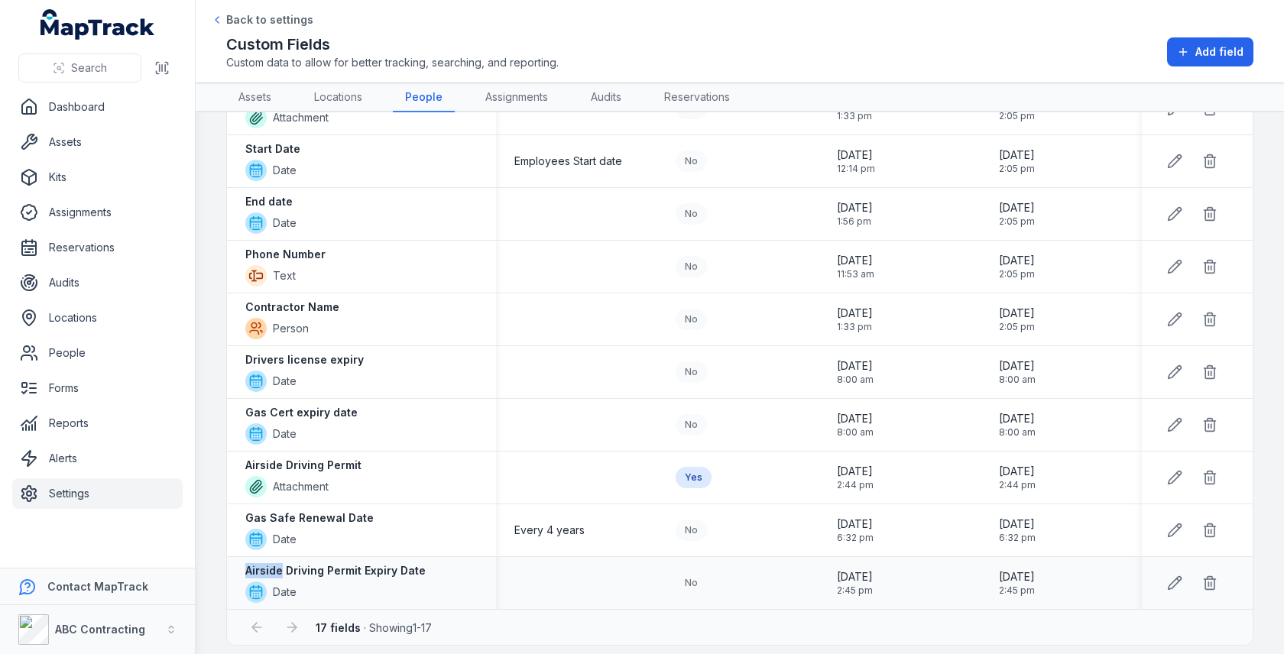
click at [359, 557] on div "Airside Driving Permit Expiry Date Date" at bounding box center [361, 583] width 269 height 52
click at [575, 472] on div at bounding box center [576, 478] width 161 height 12
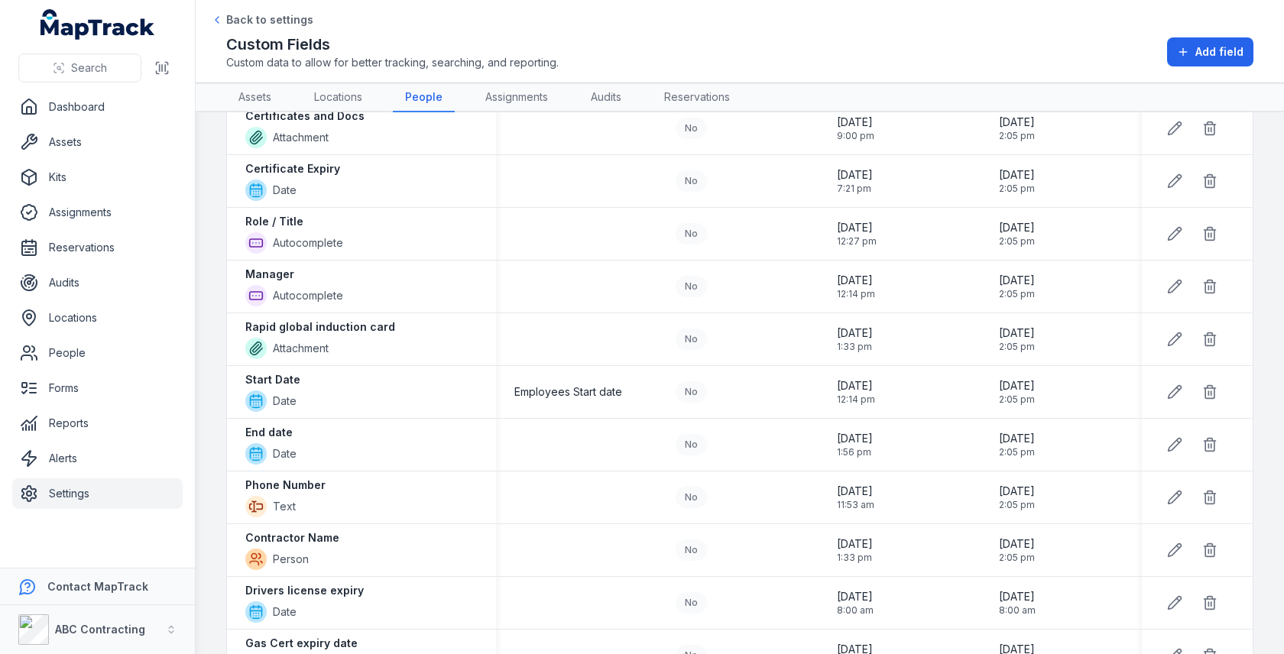
scroll to position [0, 0]
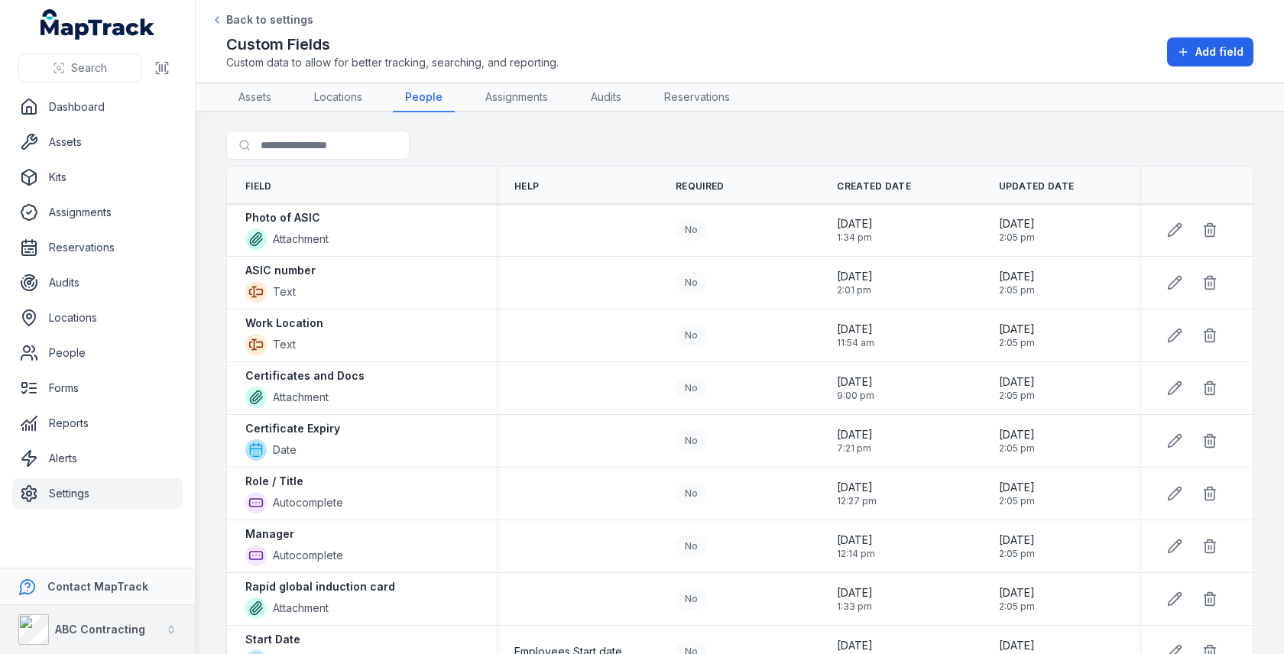
click at [105, 632] on strong "ABC Contracting" at bounding box center [100, 629] width 90 height 13
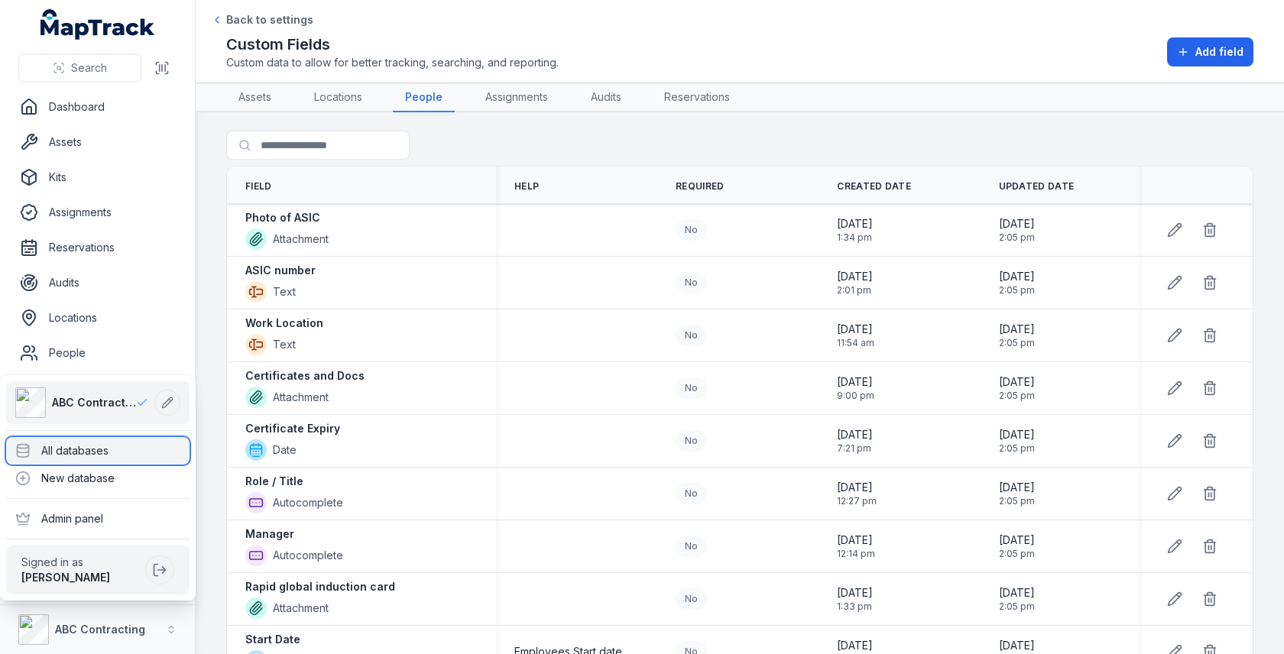
click at [151, 443] on div "All databases" at bounding box center [97, 451] width 183 height 28
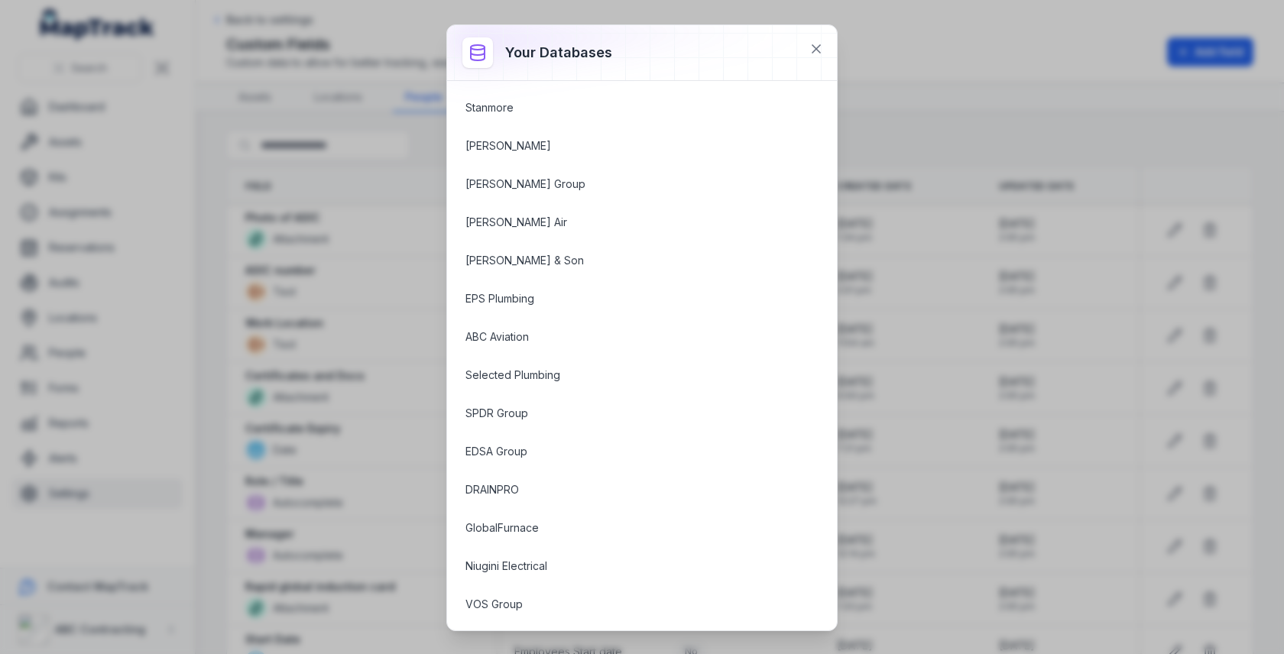
scroll to position [1919, 0]
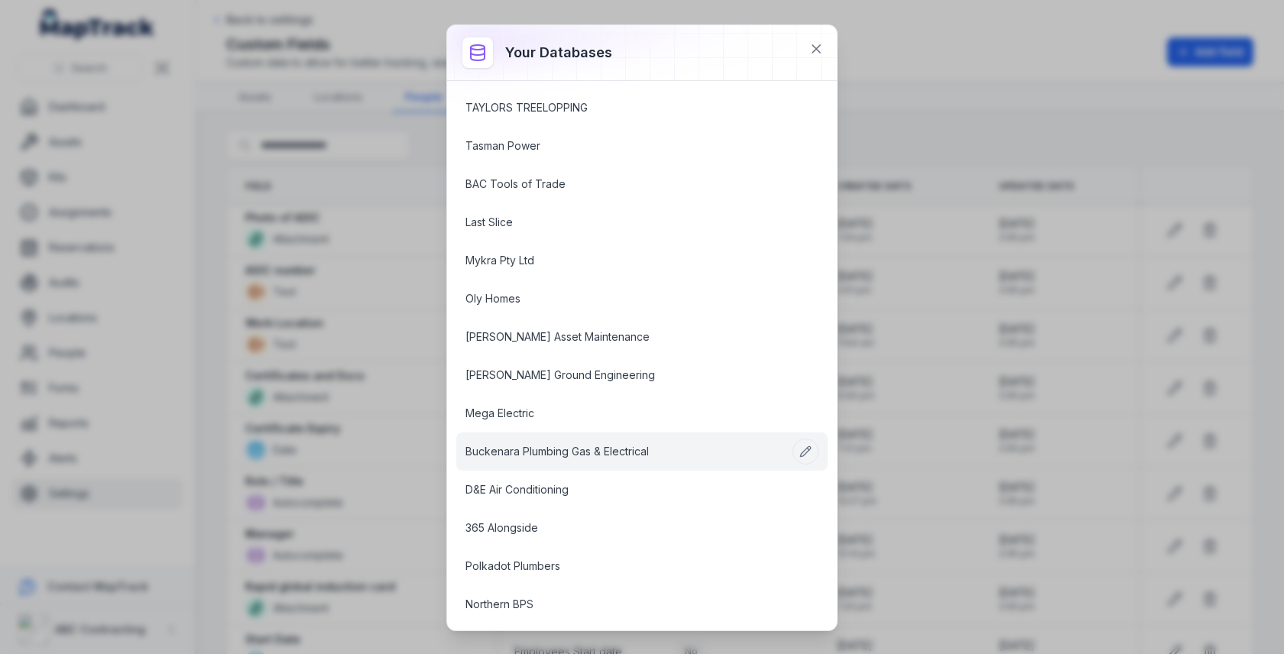
click at [548, 444] on link "Buckenara Plumbing Gas & Electrical" at bounding box center [624, 451] width 317 height 15
